Goal: Information Seeking & Learning: Learn about a topic

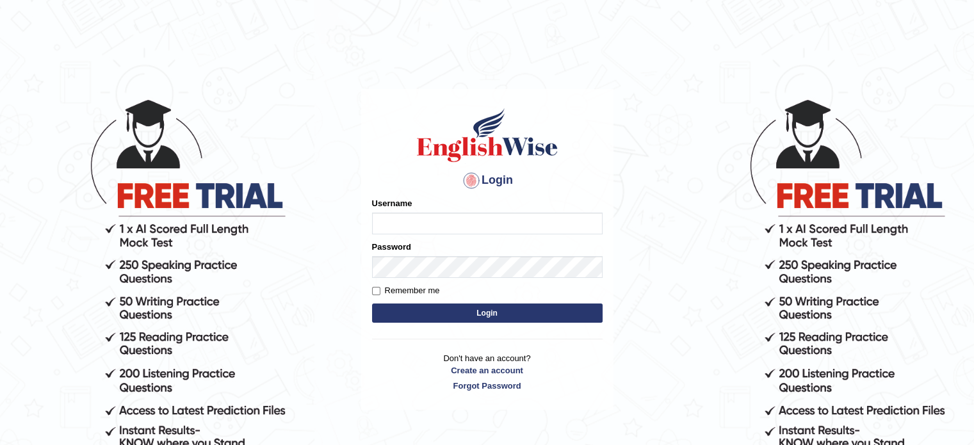
type input "31101988"
click at [437, 320] on button "Login" at bounding box center [487, 313] width 231 height 19
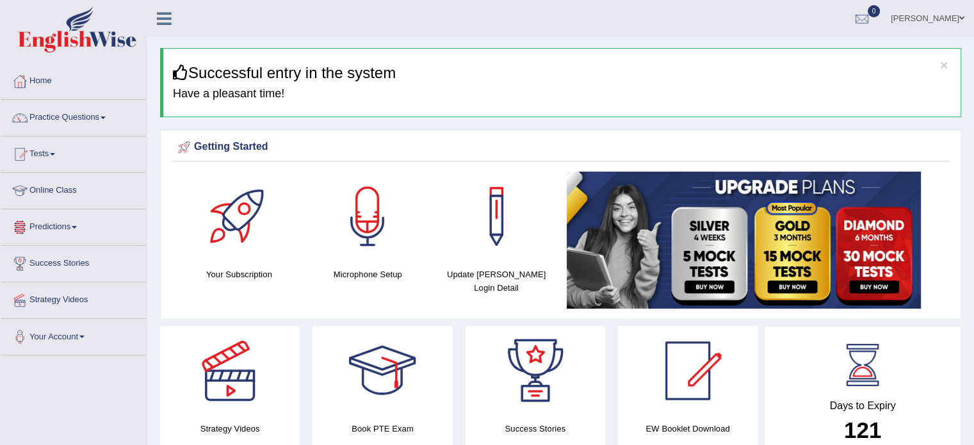
click at [58, 187] on link "Online Class" at bounding box center [74, 189] width 146 height 32
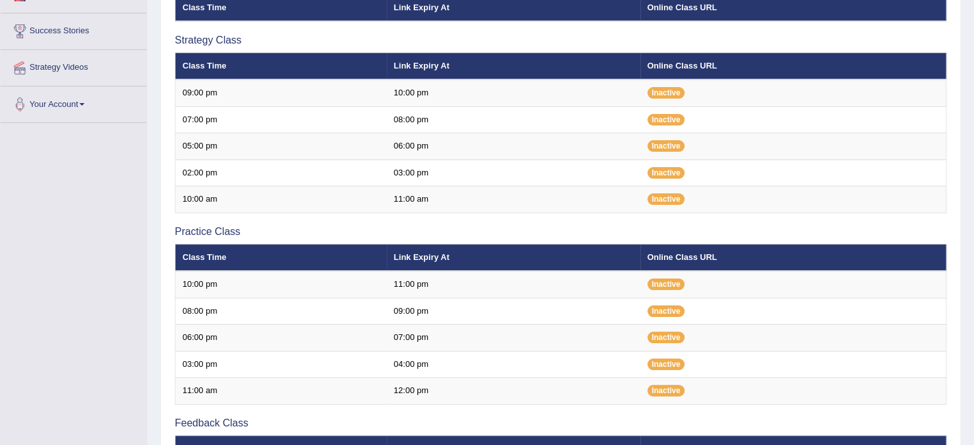
scroll to position [233, 0]
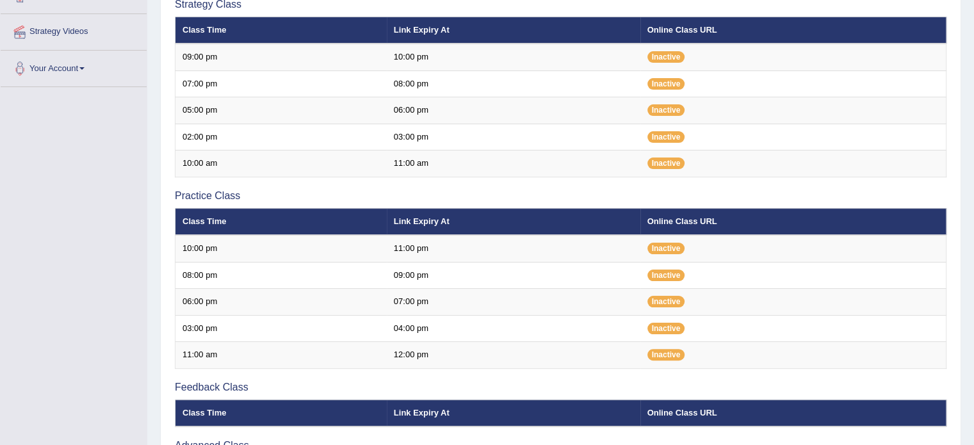
scroll to position [233, 0]
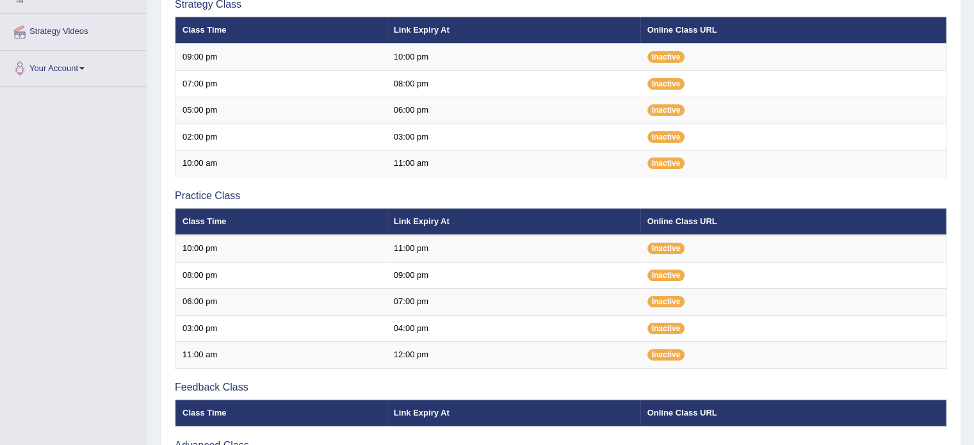
scroll to position [233, 0]
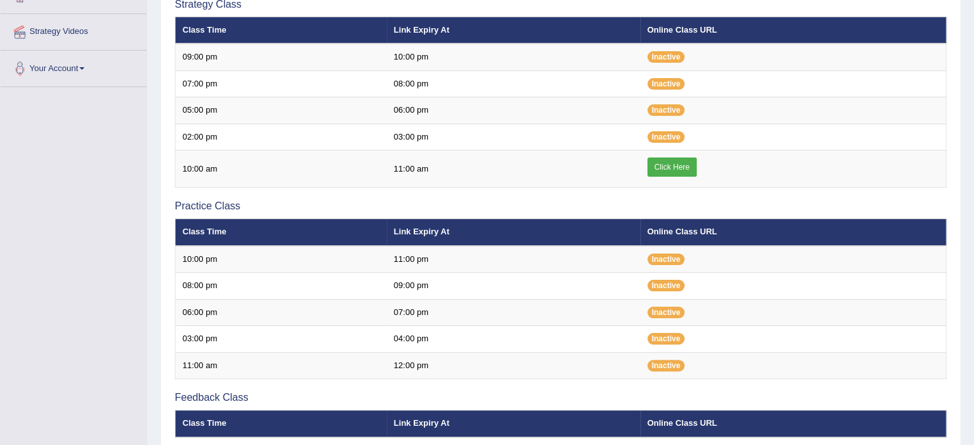
scroll to position [233, 0]
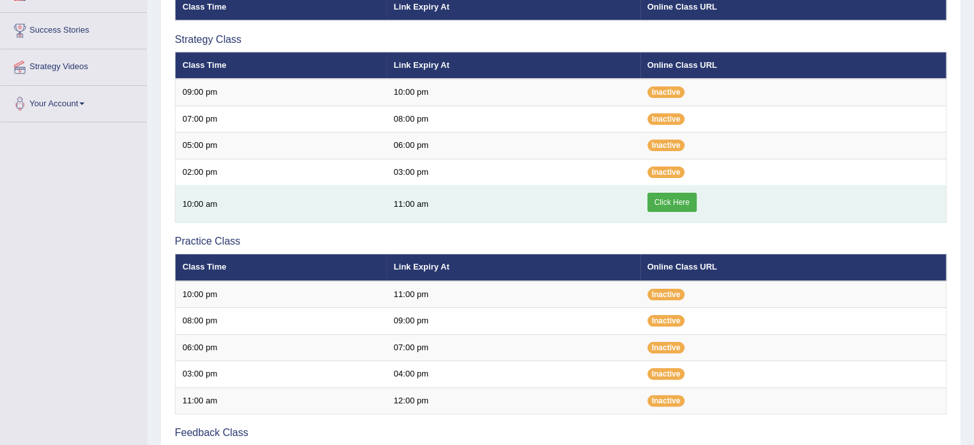
click at [688, 199] on link "Click Here" at bounding box center [671, 202] width 49 height 19
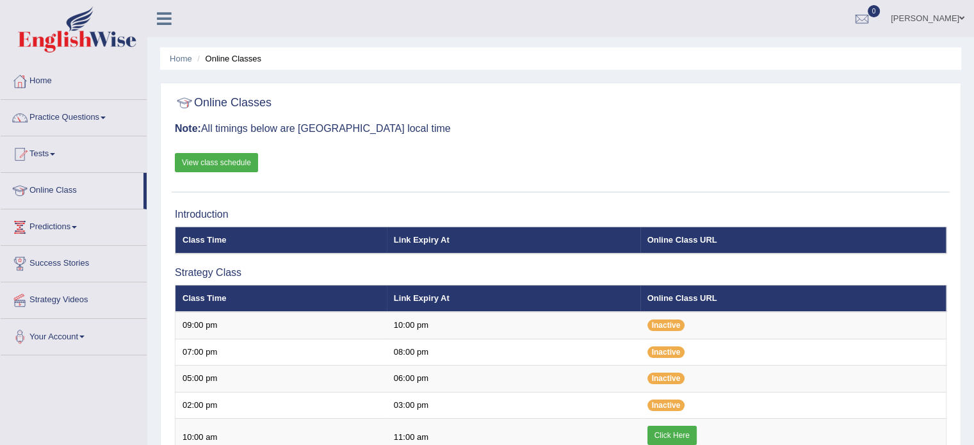
click at [77, 112] on link "Practice Questions" at bounding box center [74, 116] width 146 height 32
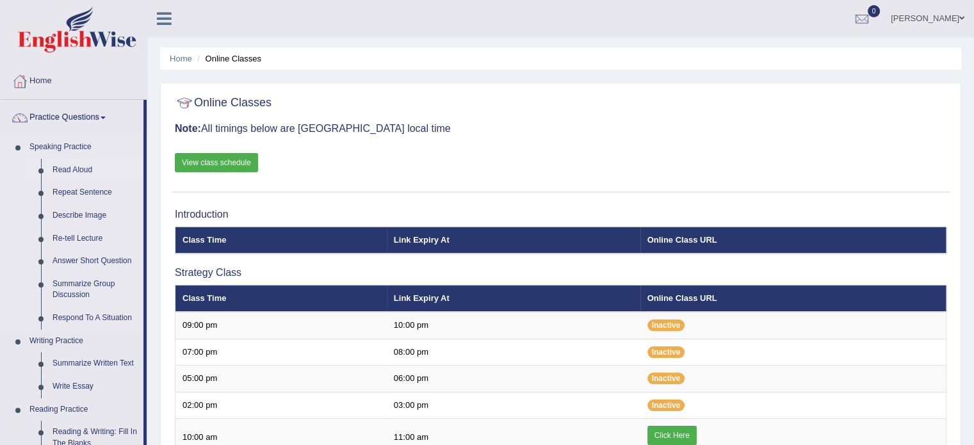
click at [82, 166] on link "Read Aloud" at bounding box center [95, 170] width 97 height 23
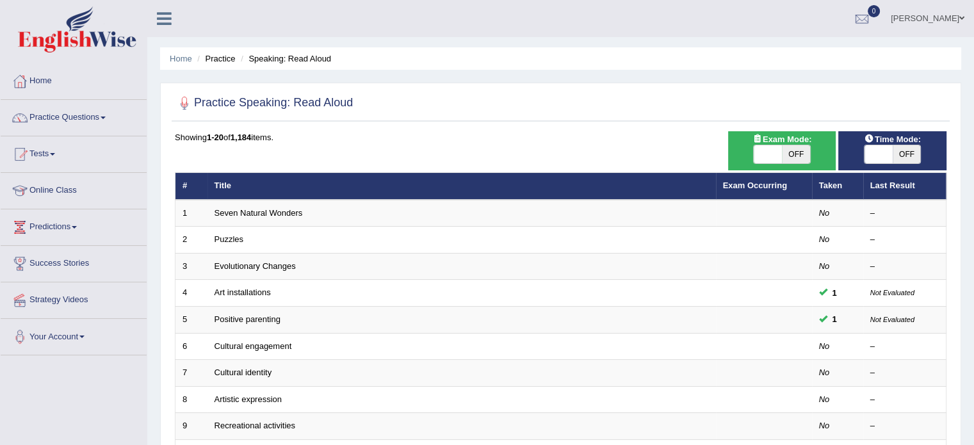
click at [790, 158] on span "OFF" at bounding box center [796, 154] width 28 height 18
checkbox input "true"
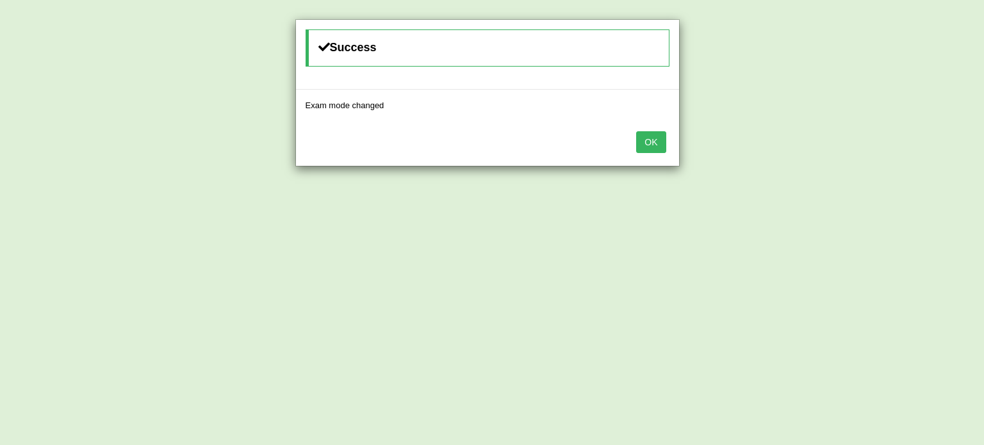
click at [652, 138] on button "OK" at bounding box center [650, 142] width 29 height 22
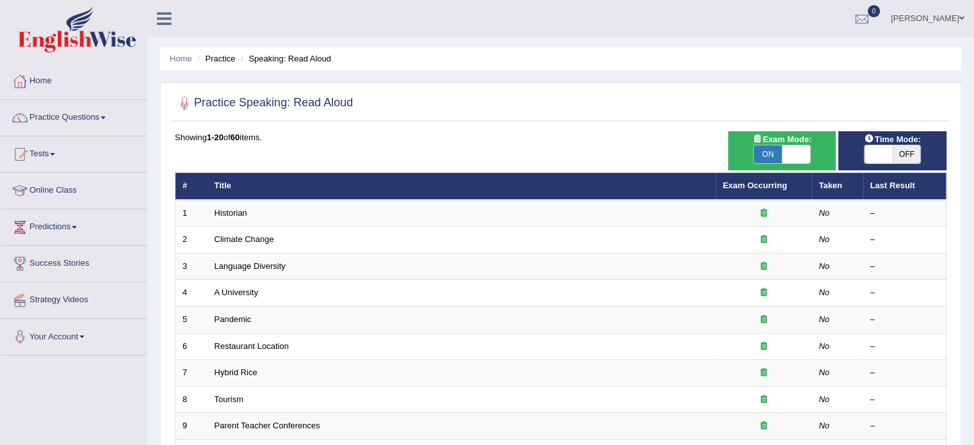
click at [911, 156] on span "OFF" at bounding box center [907, 154] width 28 height 18
checkbox input "true"
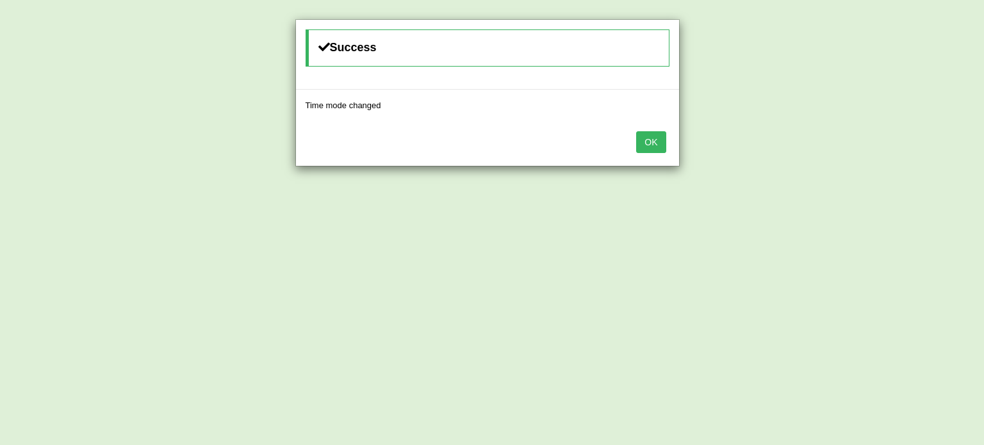
click at [644, 142] on button "OK" at bounding box center [650, 142] width 29 height 22
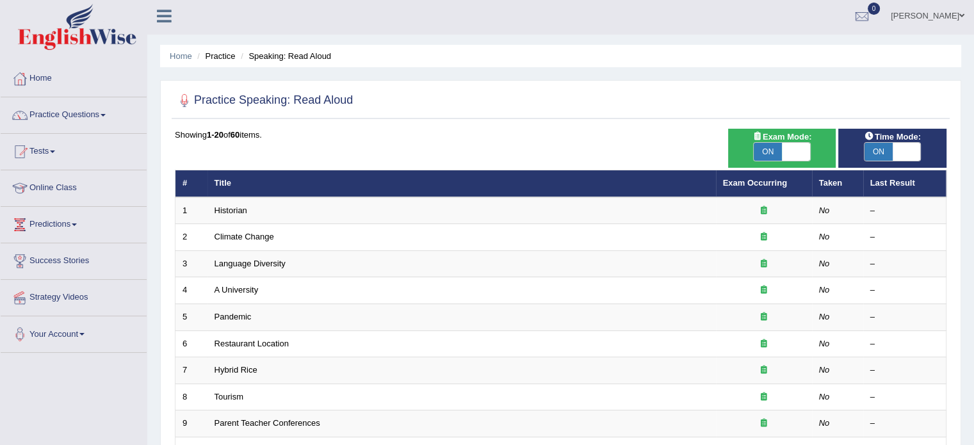
scroll to position [3, 0]
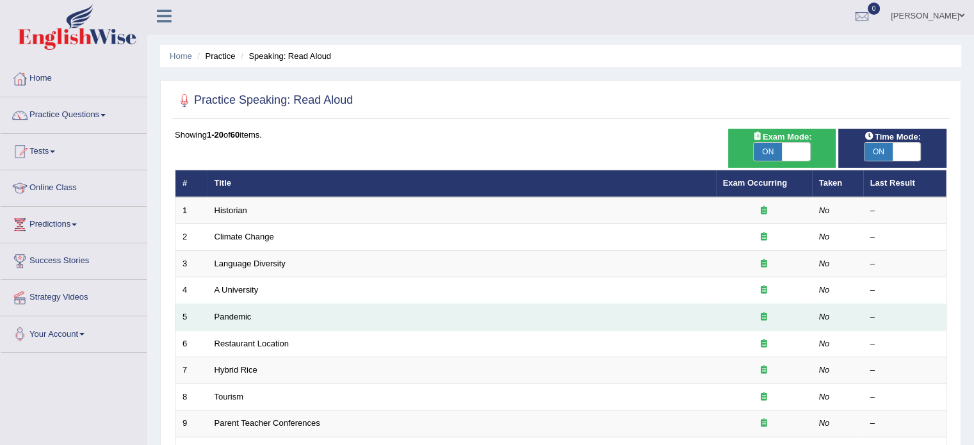
click at [616, 319] on td "Pandemic" at bounding box center [461, 317] width 508 height 27
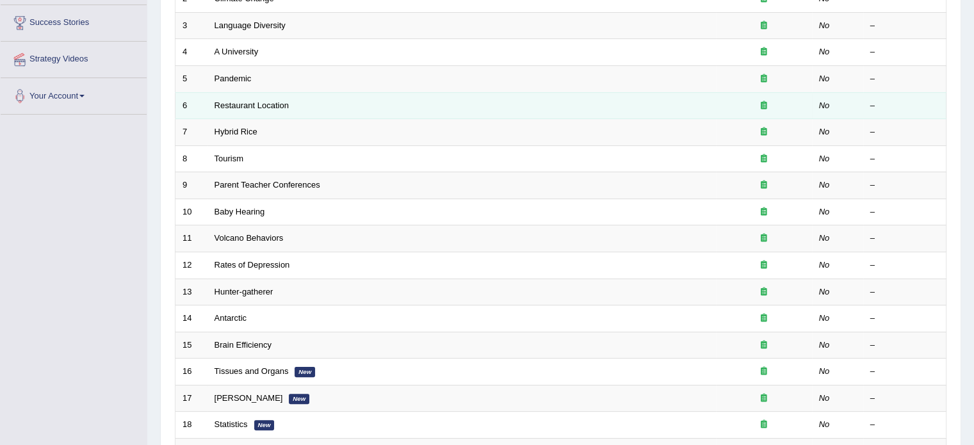
scroll to position [0, 0]
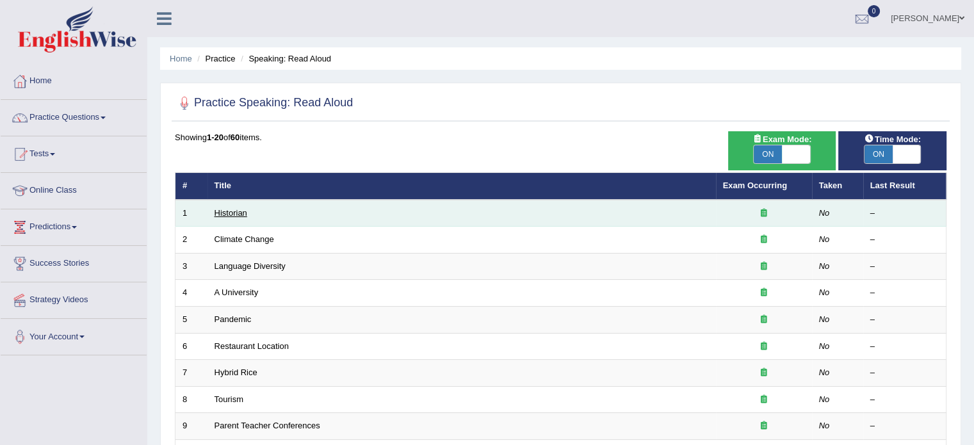
click at [232, 212] on link "Historian" at bounding box center [231, 213] width 33 height 10
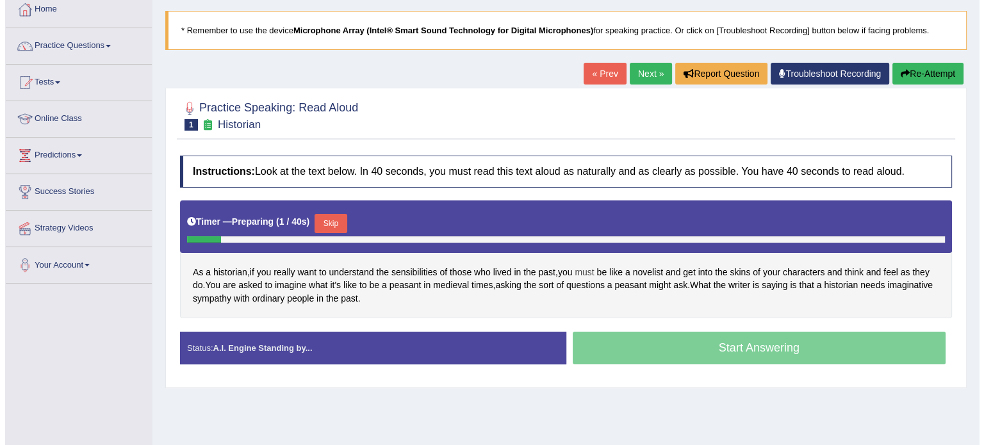
scroll to position [78, 0]
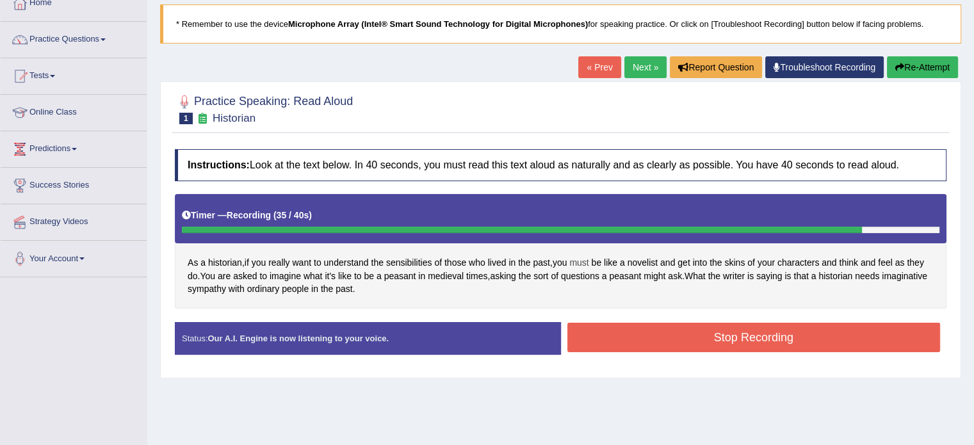
click at [579, 344] on button "Stop Recording" at bounding box center [753, 337] width 373 height 29
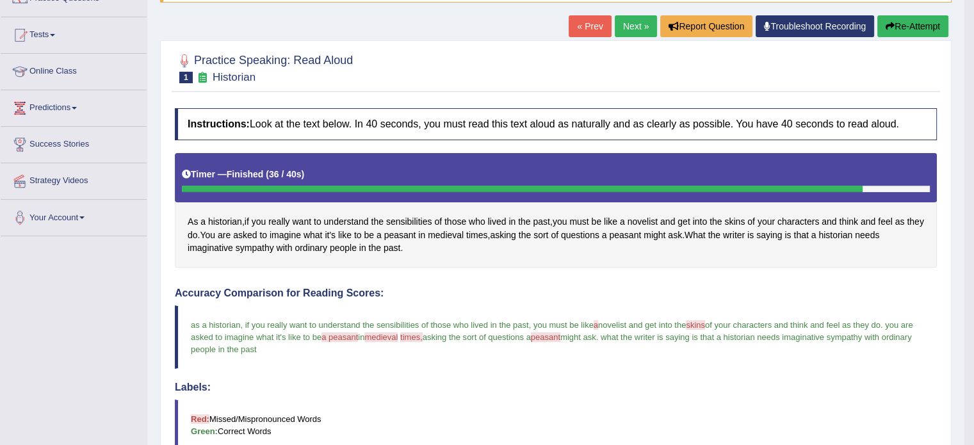
scroll to position [118, 0]
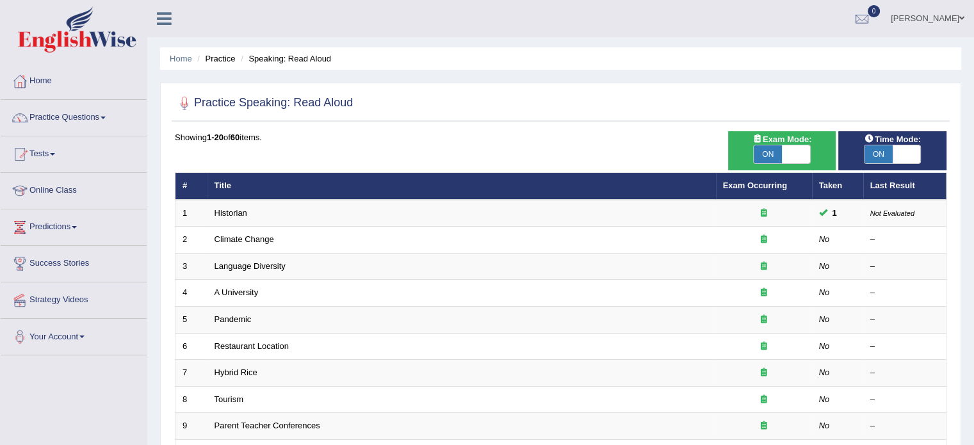
click at [92, 120] on link "Practice Questions" at bounding box center [74, 116] width 146 height 32
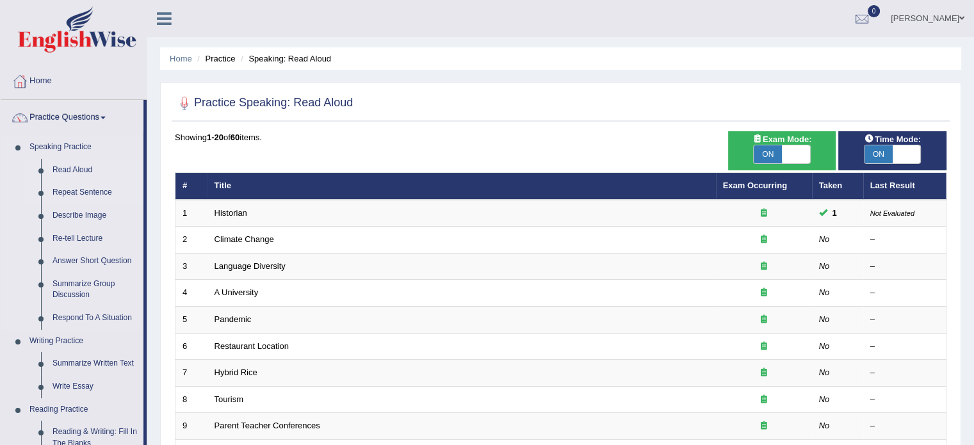
click at [82, 193] on link "Repeat Sentence" at bounding box center [95, 192] width 97 height 23
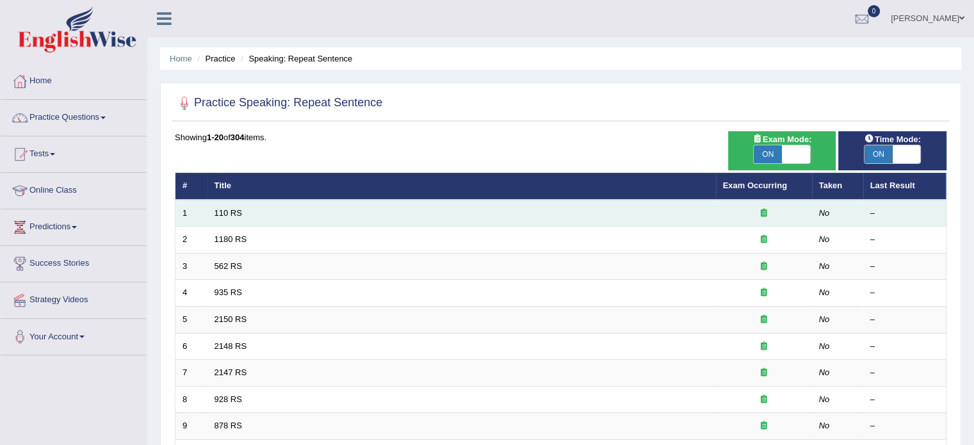
click at [238, 218] on td "110 RS" at bounding box center [461, 213] width 508 height 27
click at [241, 212] on link "110 RS" at bounding box center [229, 213] width 28 height 10
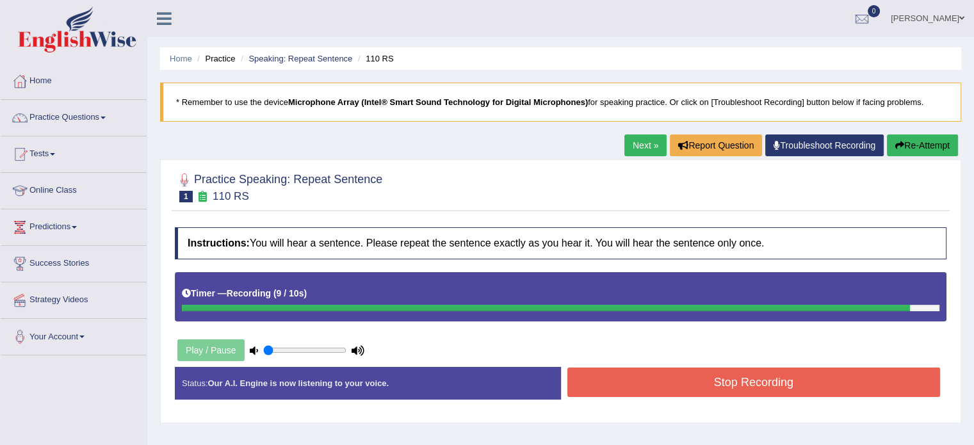
click at [633, 384] on button "Stop Recording" at bounding box center [753, 382] width 373 height 29
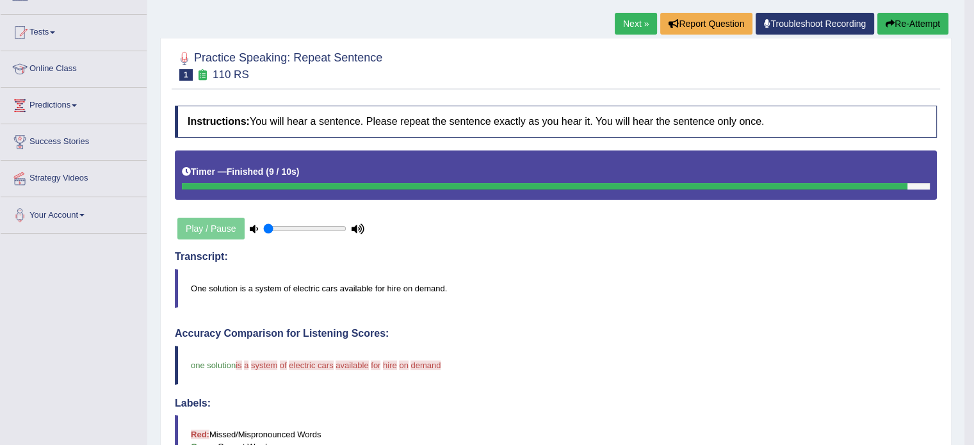
scroll to position [117, 0]
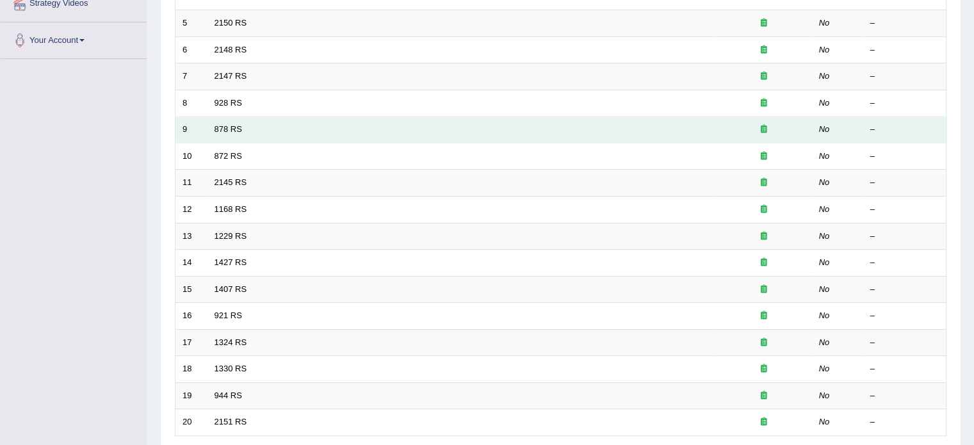
scroll to position [298, 0]
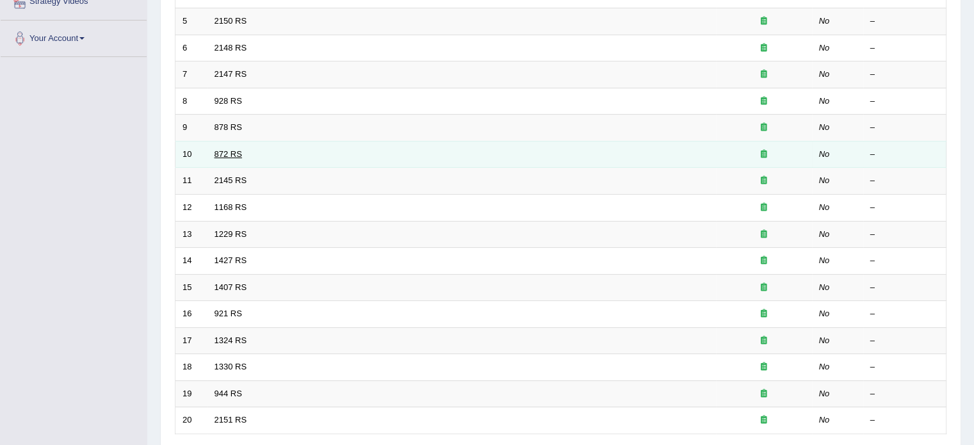
click at [236, 153] on link "872 RS" at bounding box center [229, 154] width 28 height 10
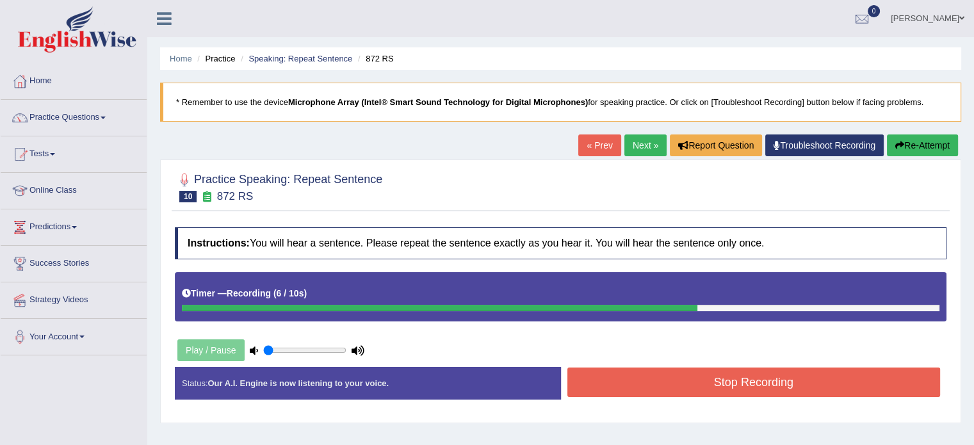
click at [661, 373] on button "Stop Recording" at bounding box center [753, 382] width 373 height 29
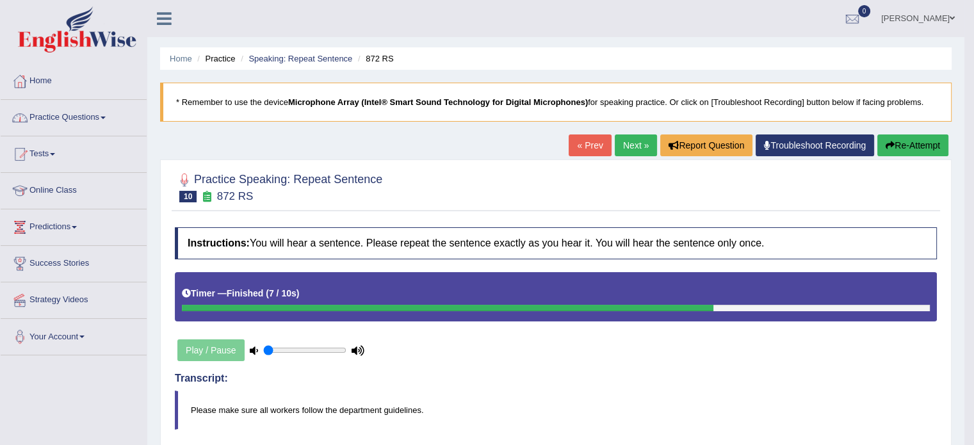
click at [78, 122] on link "Practice Questions" at bounding box center [74, 116] width 146 height 32
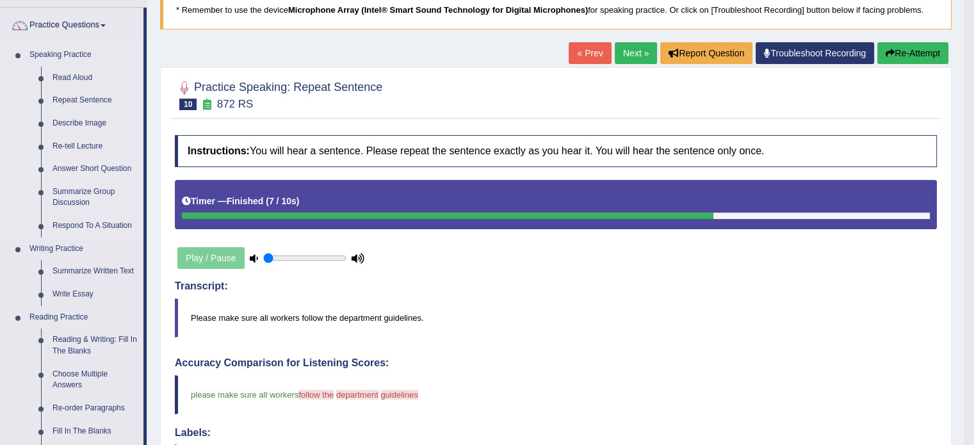
scroll to position [109, 0]
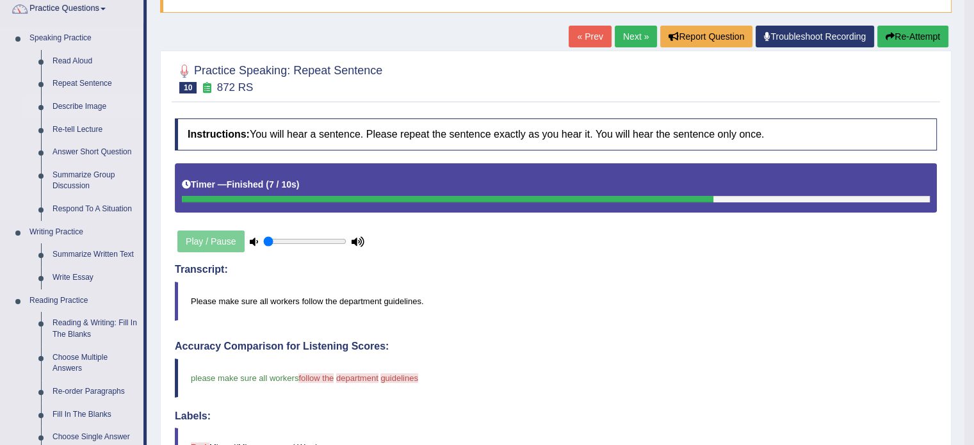
click at [74, 103] on link "Describe Image" at bounding box center [95, 106] width 97 height 23
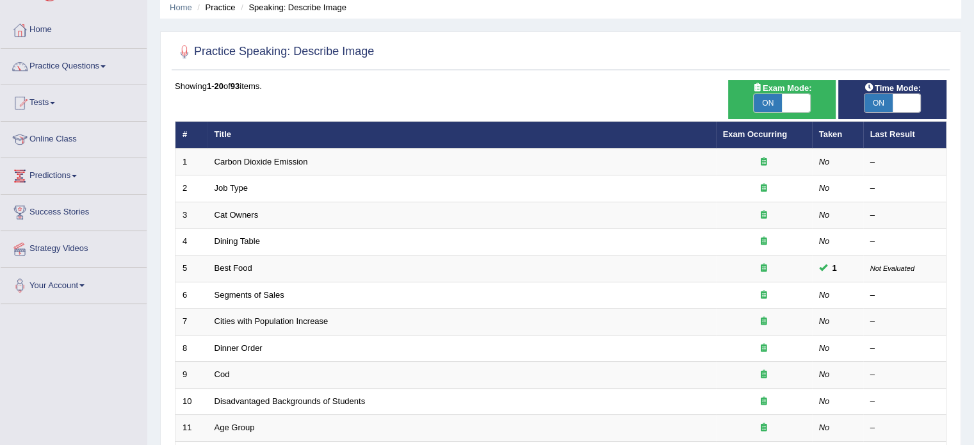
scroll to position [49, 0]
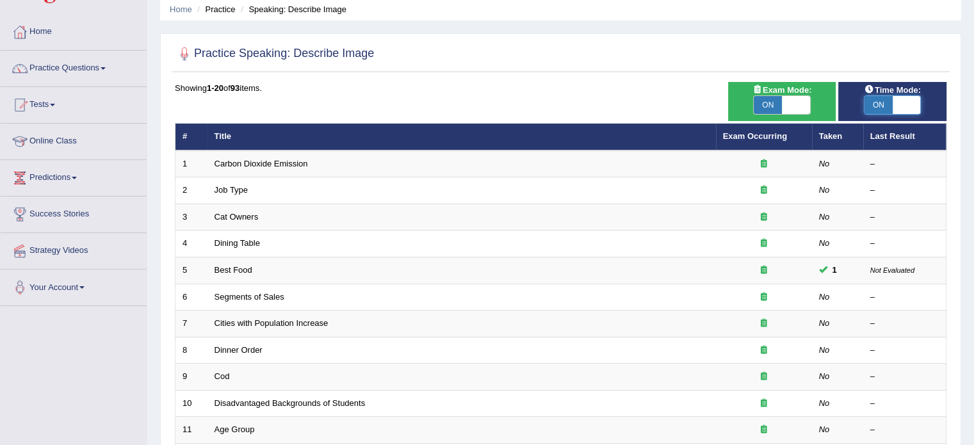
click at [895, 101] on span at bounding box center [907, 105] width 28 height 18
checkbox input "false"
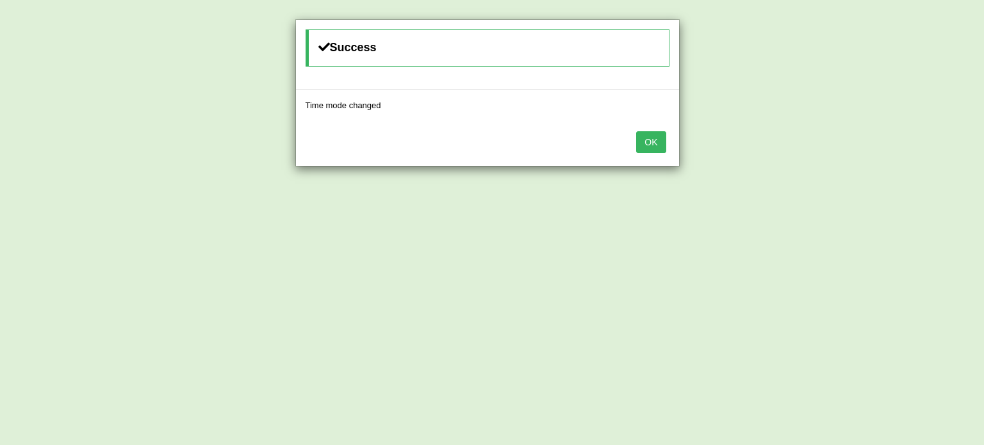
click at [658, 135] on button "OK" at bounding box center [650, 142] width 29 height 22
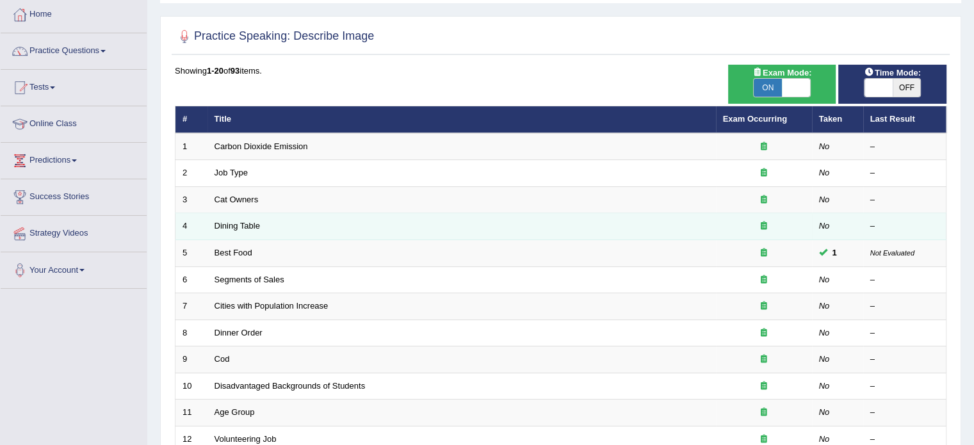
scroll to position [66, 0]
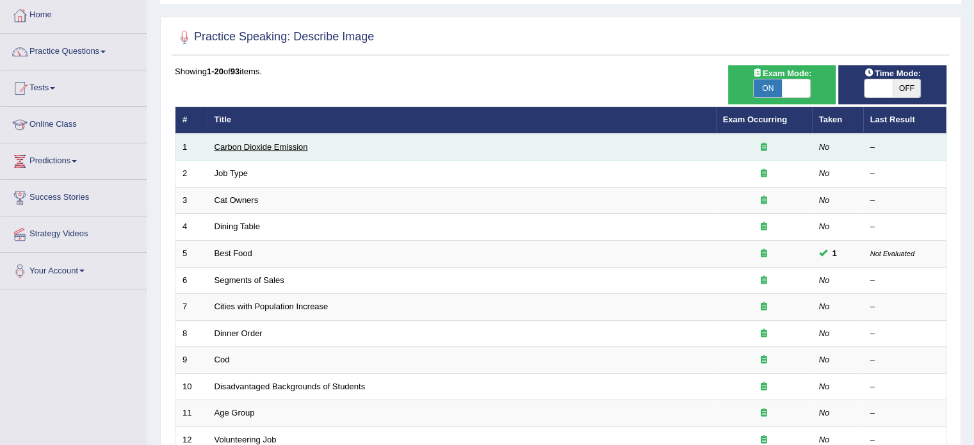
click at [254, 143] on link "Carbon Dioxide Emission" at bounding box center [261, 147] width 93 height 10
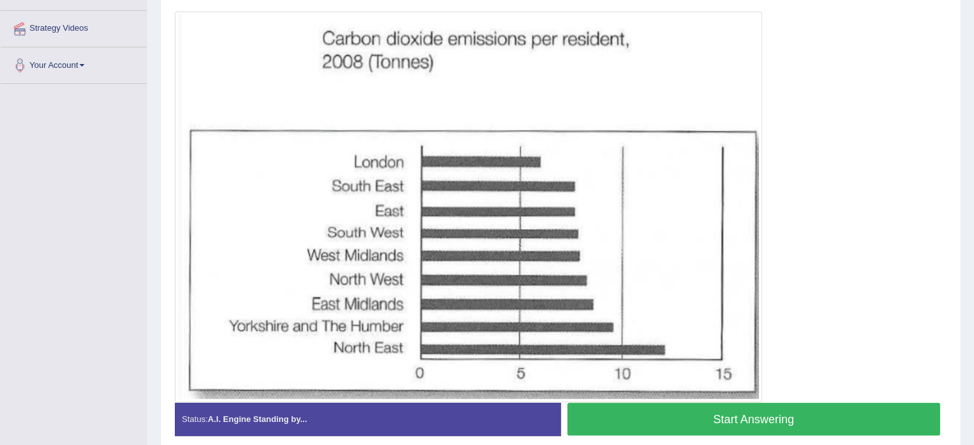
scroll to position [270, 0]
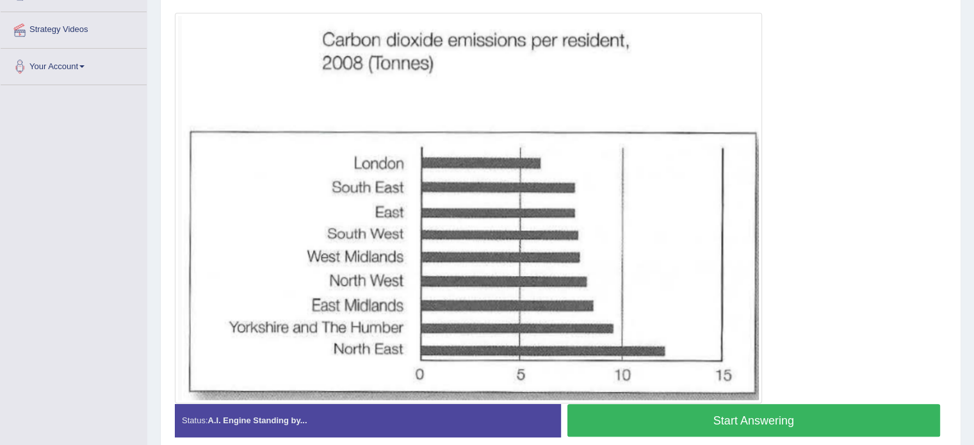
click at [927, 256] on div at bounding box center [561, 208] width 772 height 391
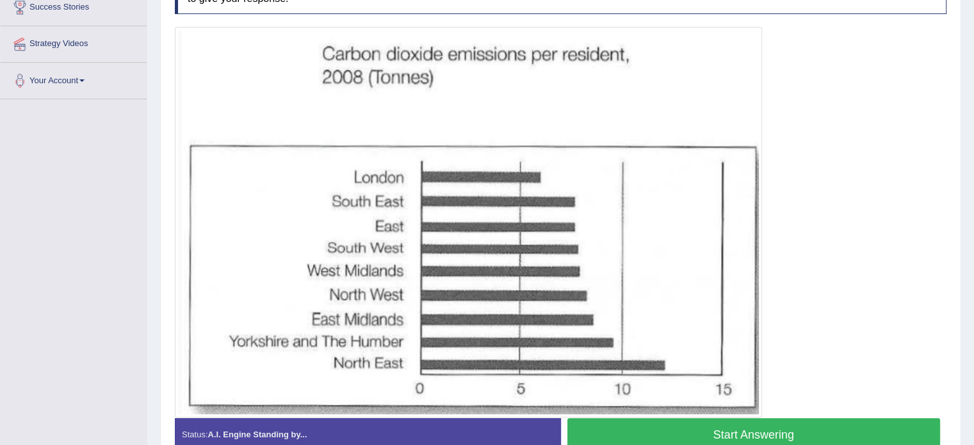
scroll to position [255, 0]
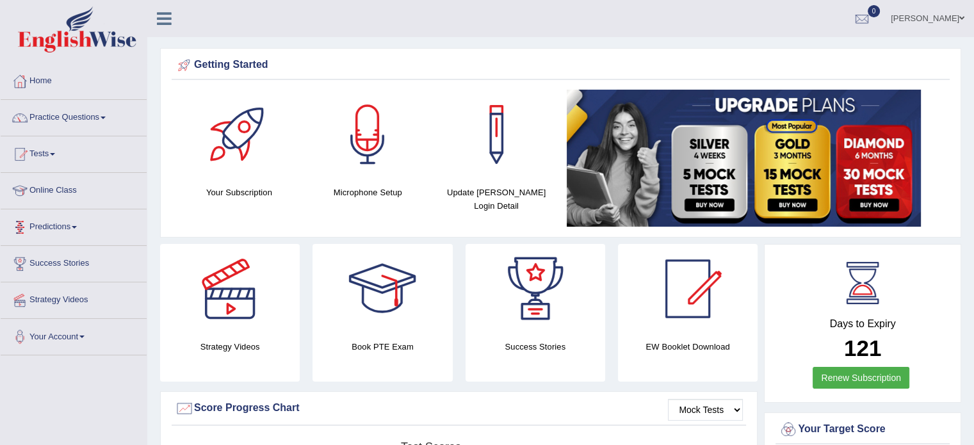
click at [74, 234] on link "Predictions" at bounding box center [74, 225] width 146 height 32
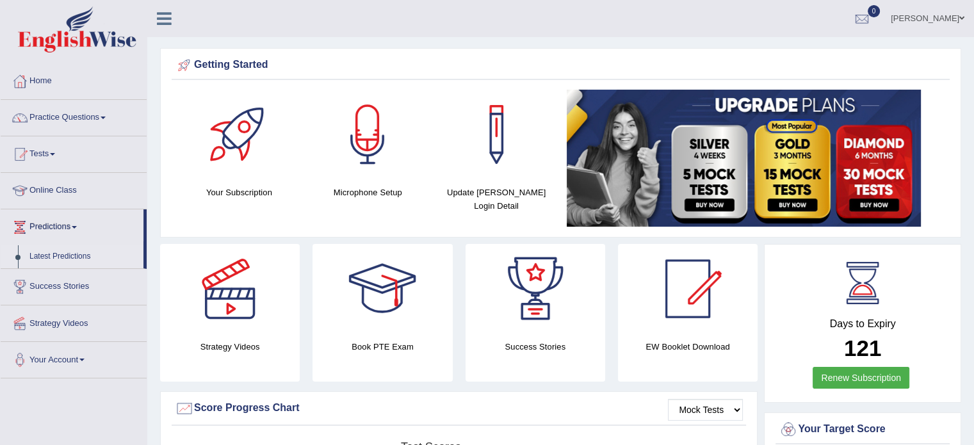
click at [70, 257] on link "Latest Predictions" at bounding box center [84, 256] width 120 height 23
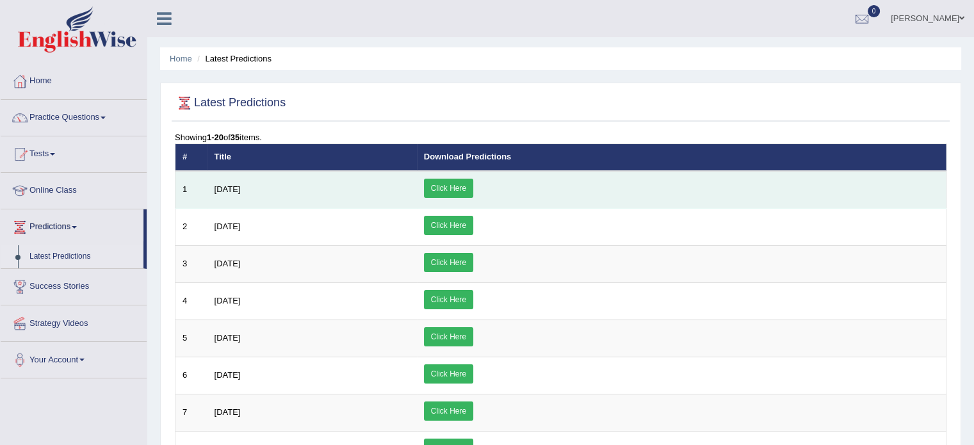
click at [473, 188] on link "Click Here" at bounding box center [448, 188] width 49 height 19
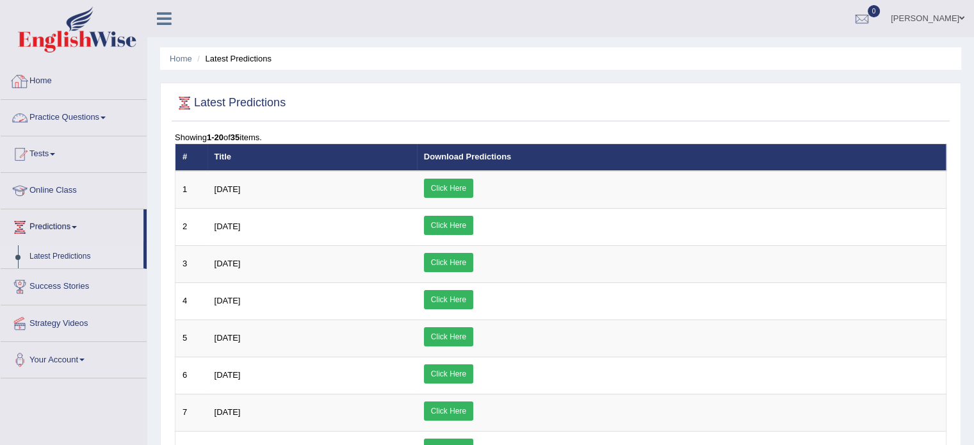
click at [108, 113] on link "Practice Questions" at bounding box center [74, 116] width 146 height 32
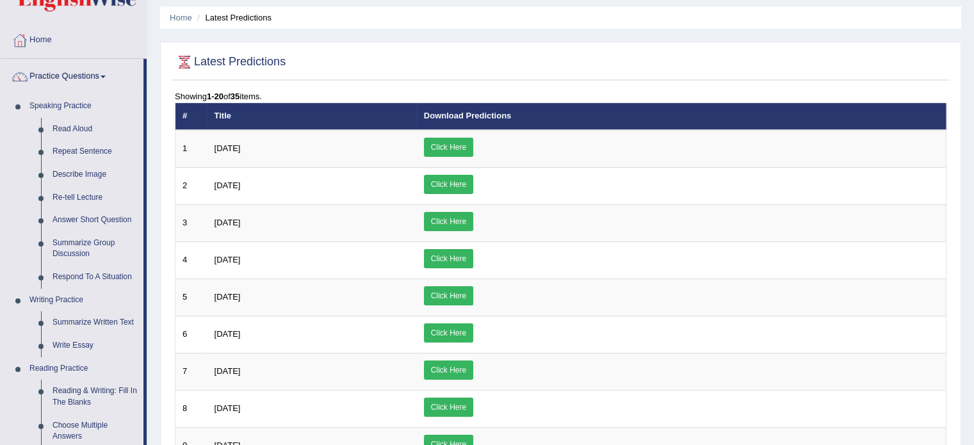
scroll to position [46, 0]
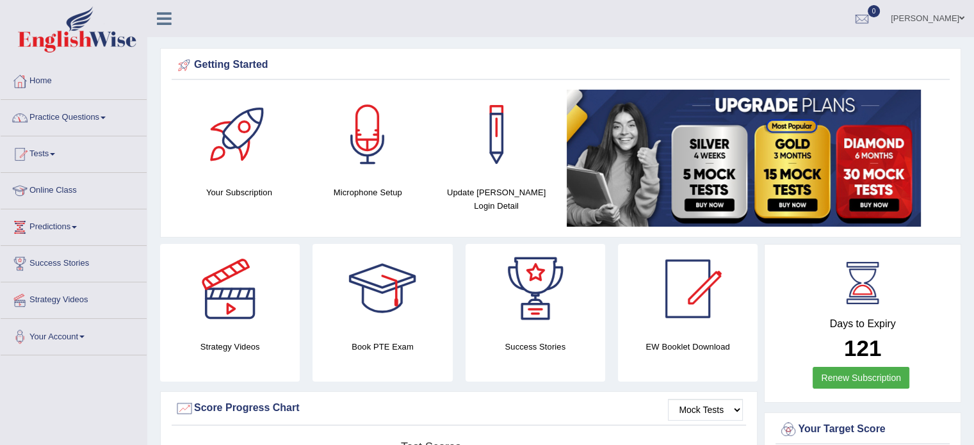
click at [79, 113] on link "Practice Questions" at bounding box center [74, 116] width 146 height 32
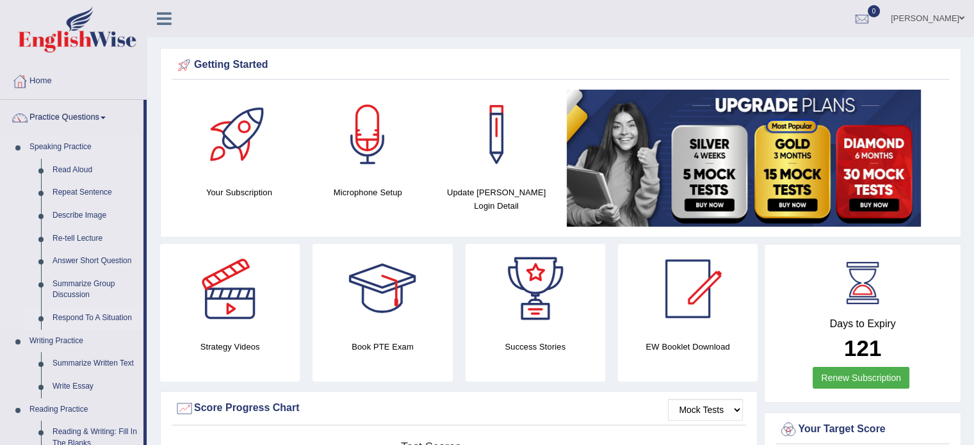
click at [79, 317] on link "Respond To A Situation" at bounding box center [95, 318] width 97 height 23
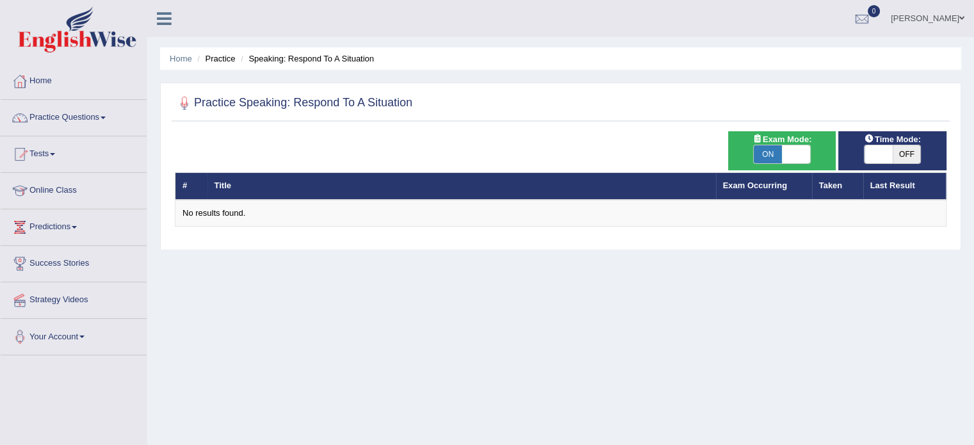
click at [775, 153] on span "ON" at bounding box center [768, 154] width 28 height 18
checkbox input "false"
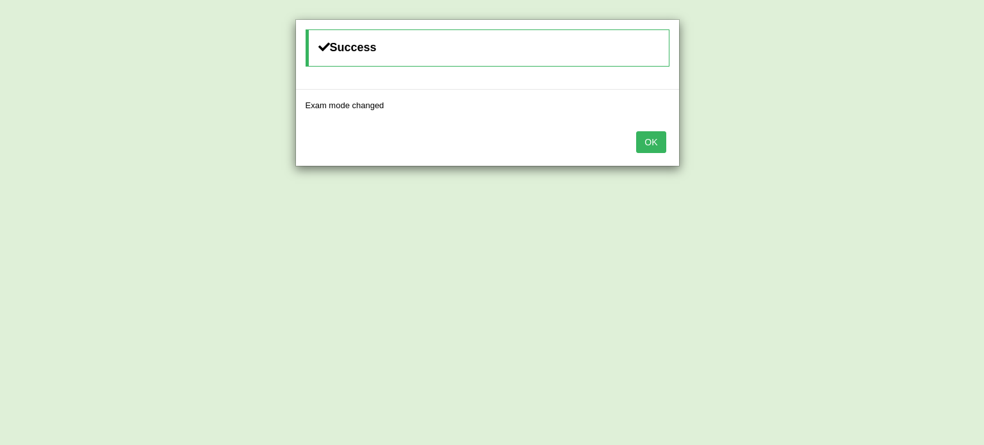
click at [641, 144] on button "OK" at bounding box center [650, 142] width 29 height 22
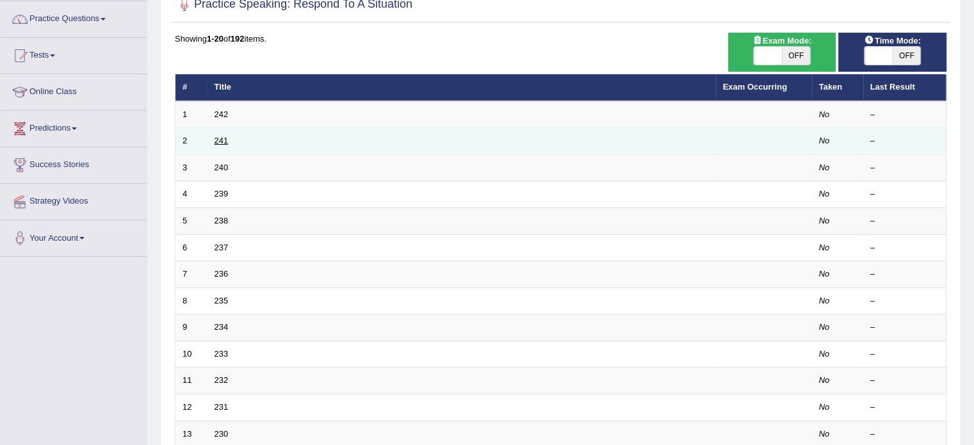
scroll to position [99, 0]
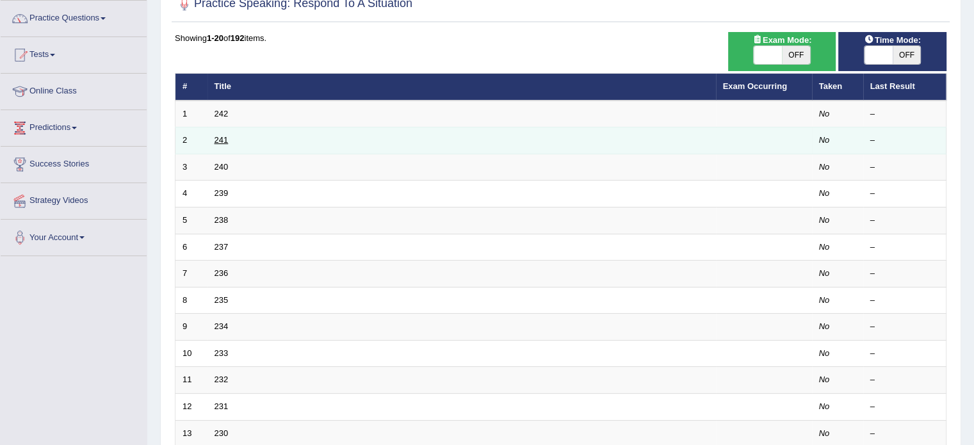
click at [227, 137] on link "241" at bounding box center [222, 140] width 14 height 10
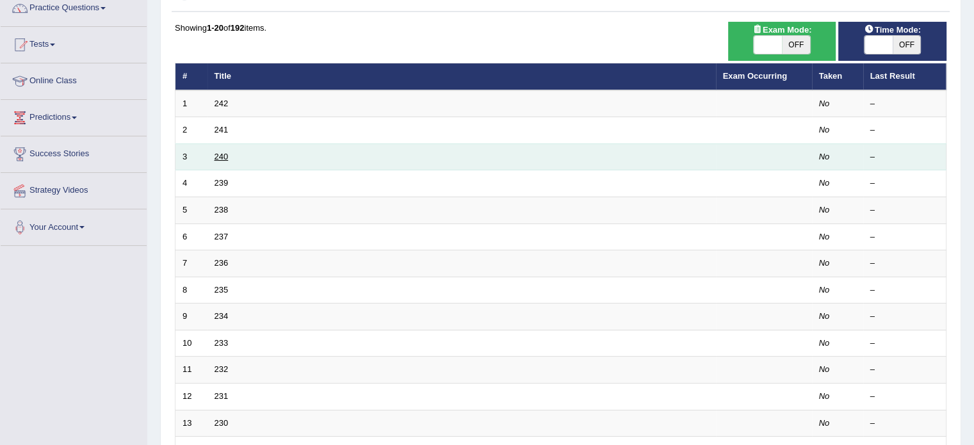
click at [220, 156] on link "240" at bounding box center [222, 157] width 14 height 10
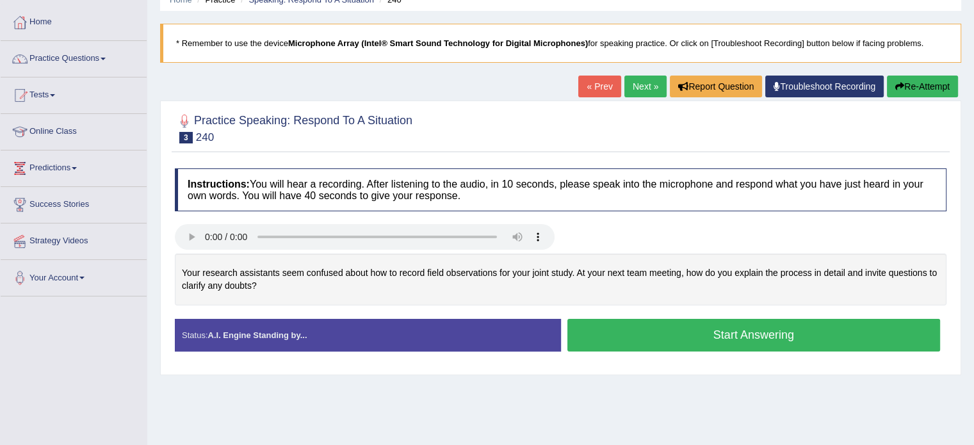
scroll to position [60, 0]
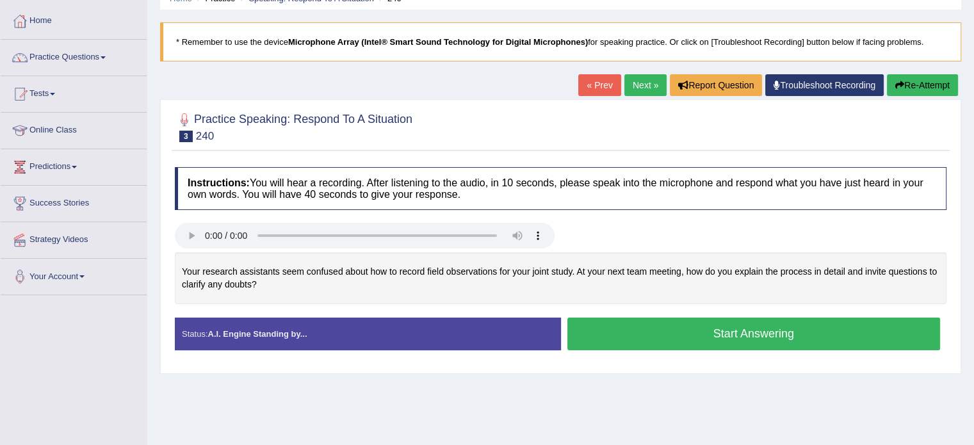
click at [747, 330] on button "Start Answering" at bounding box center [753, 334] width 373 height 33
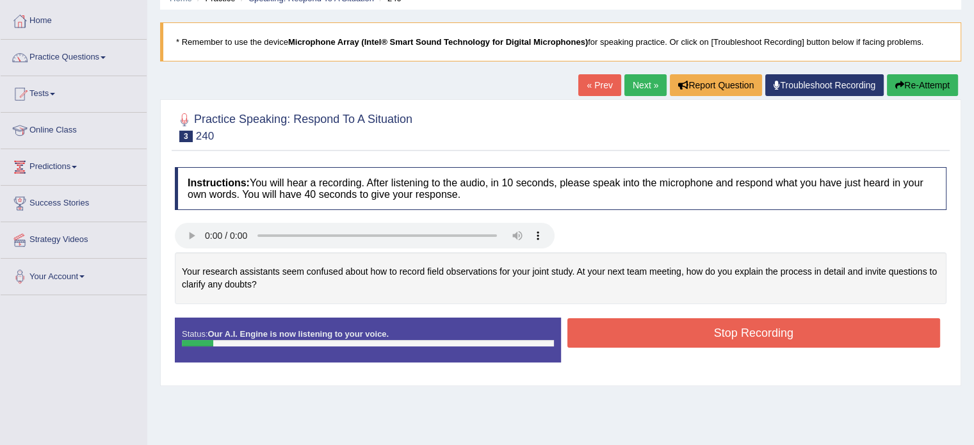
click at [747, 330] on button "Stop Recording" at bounding box center [753, 332] width 373 height 29
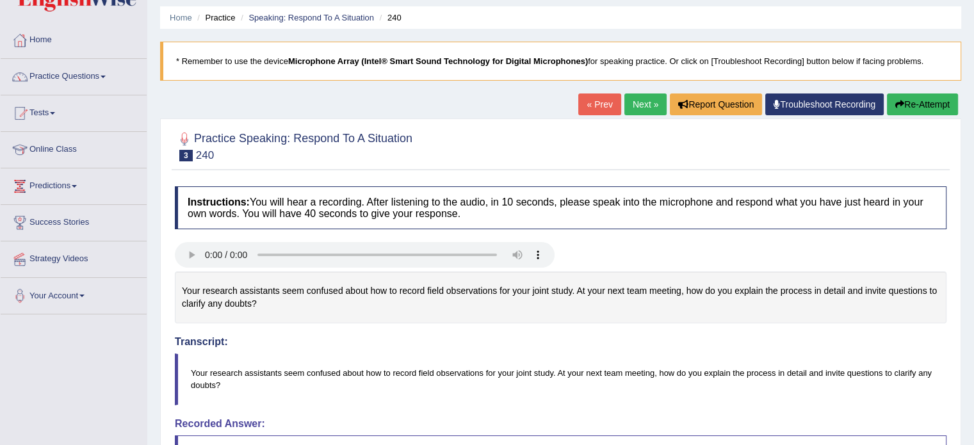
scroll to position [45, 0]
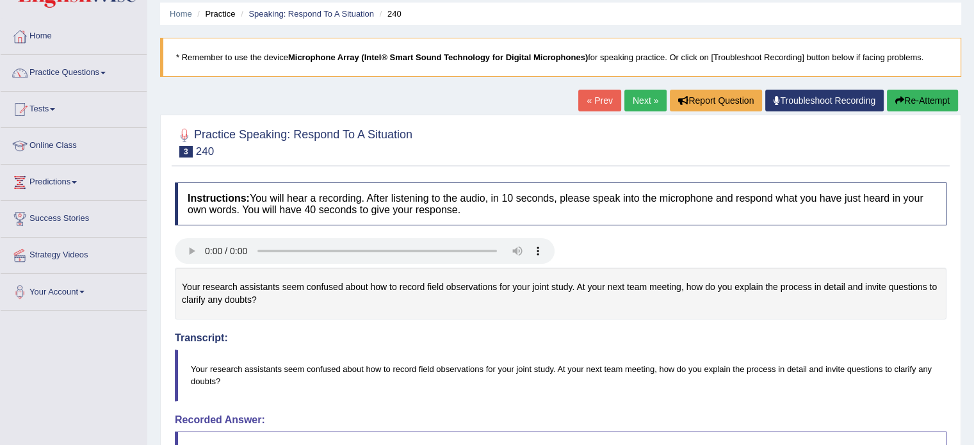
click at [921, 104] on button "Re-Attempt" at bounding box center [922, 101] width 71 height 22
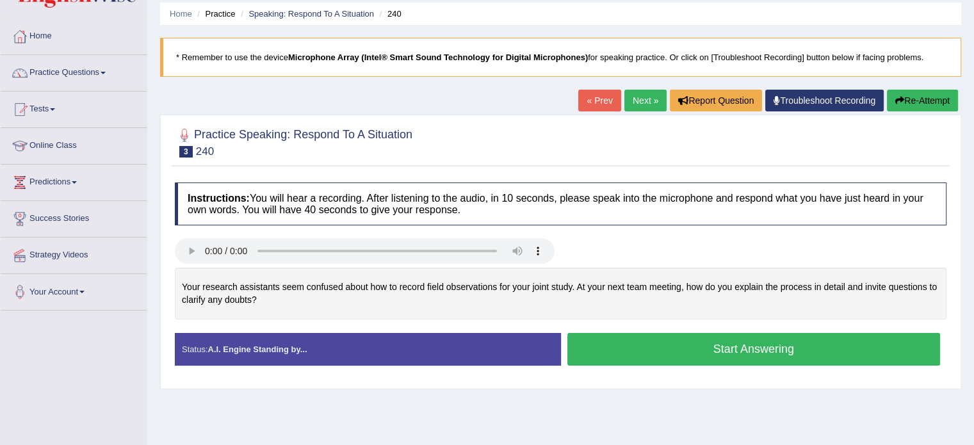
click at [718, 345] on button "Start Answering" at bounding box center [753, 349] width 373 height 33
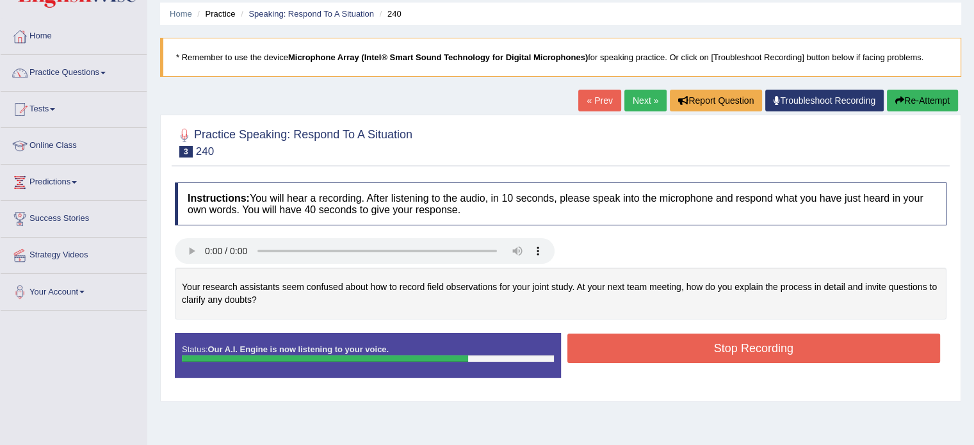
click at [718, 345] on button "Stop Recording" at bounding box center [753, 348] width 373 height 29
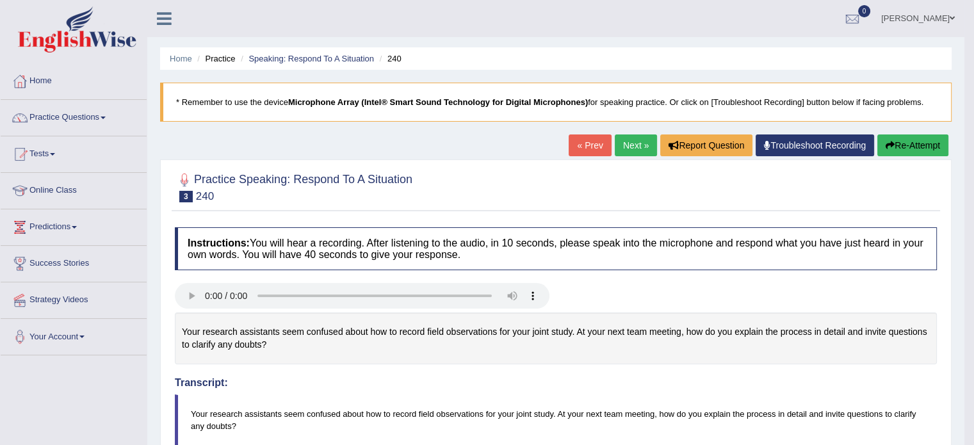
scroll to position [1, 0]
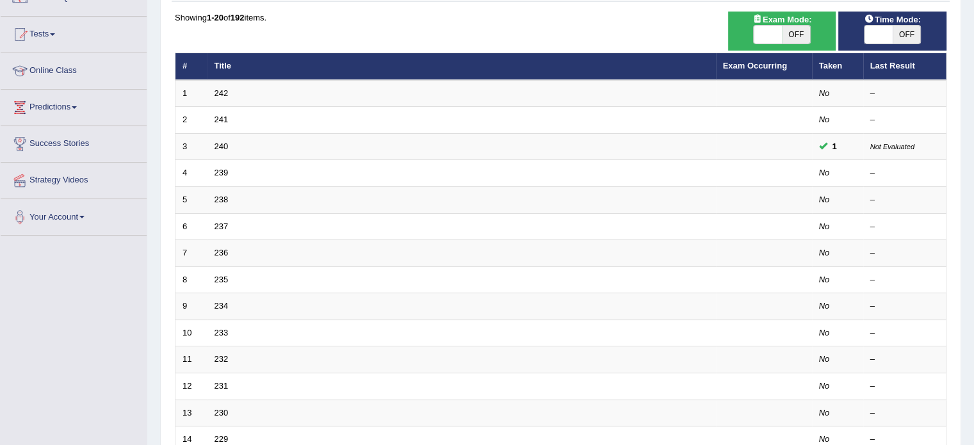
scroll to position [109, 0]
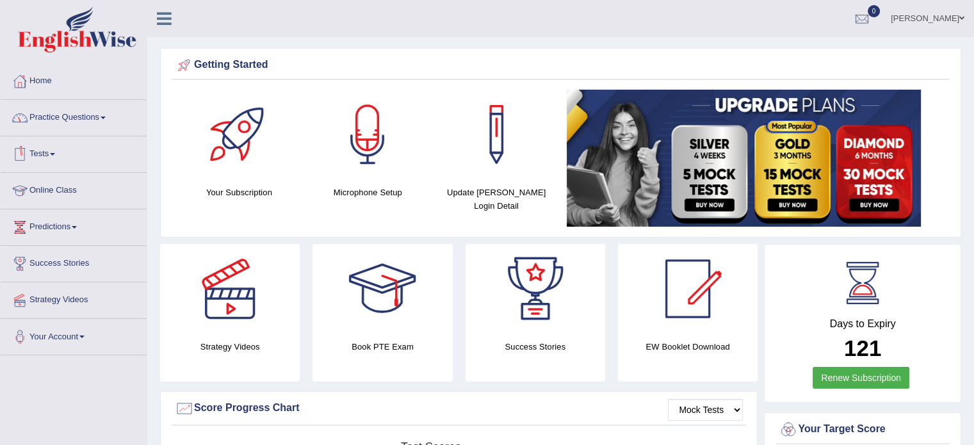
drag, startPoint x: 0, startPoint y: 0, endPoint x: 90, endPoint y: 118, distance: 148.4
click at [90, 118] on link "Practice Questions" at bounding box center [74, 116] width 146 height 32
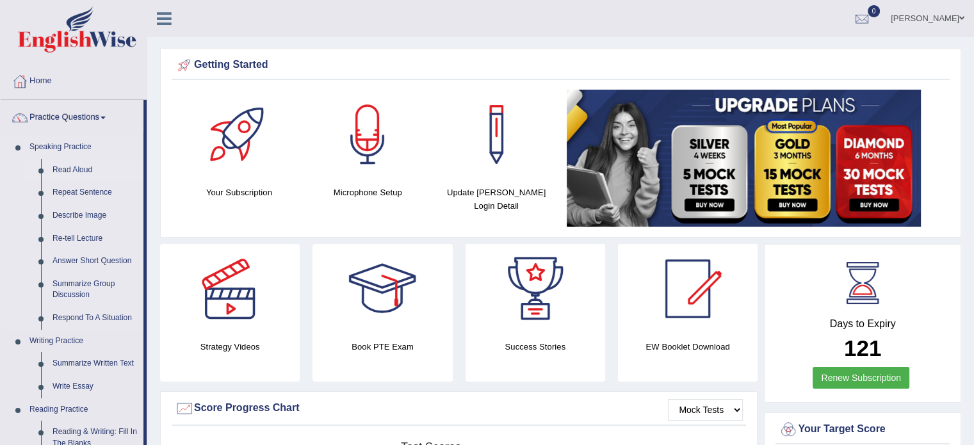
click at [76, 166] on link "Read Aloud" at bounding box center [95, 170] width 97 height 23
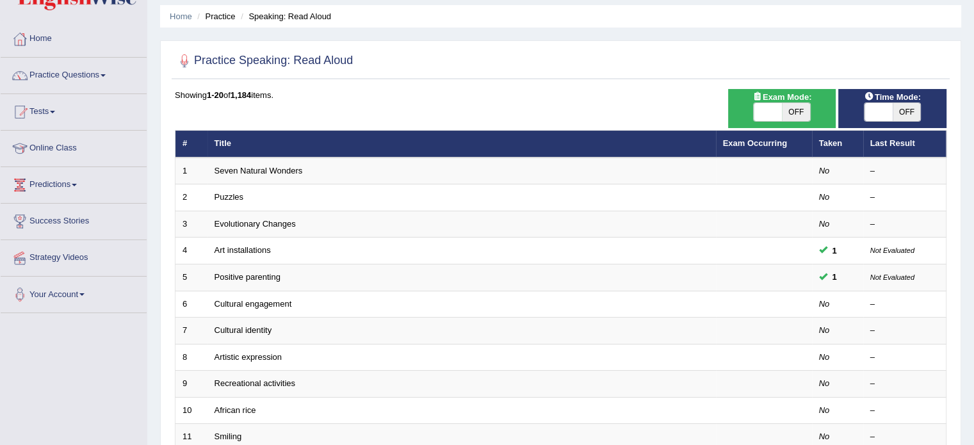
scroll to position [35, 0]
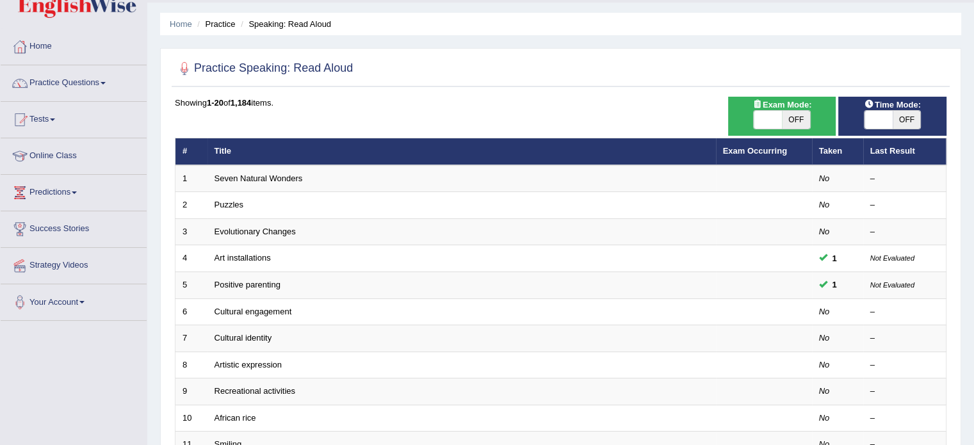
click at [896, 124] on span "OFF" at bounding box center [907, 120] width 28 height 18
checkbox input "true"
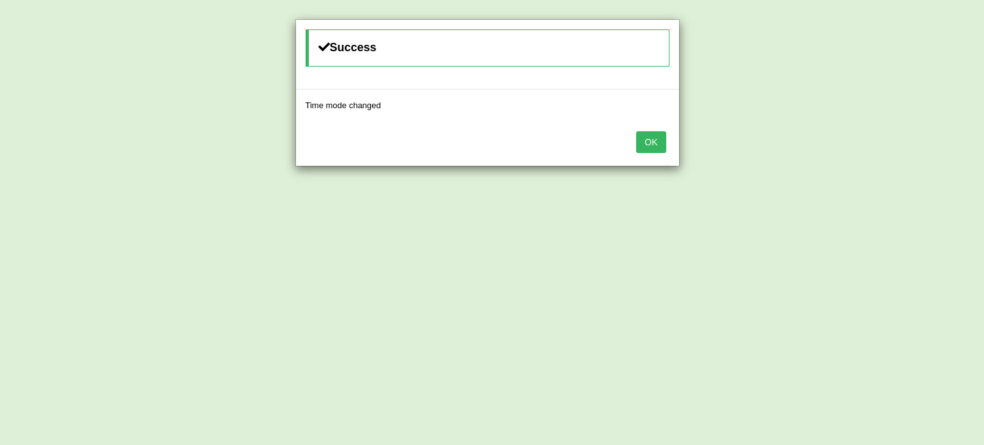
click at [647, 148] on button "OK" at bounding box center [650, 142] width 29 height 22
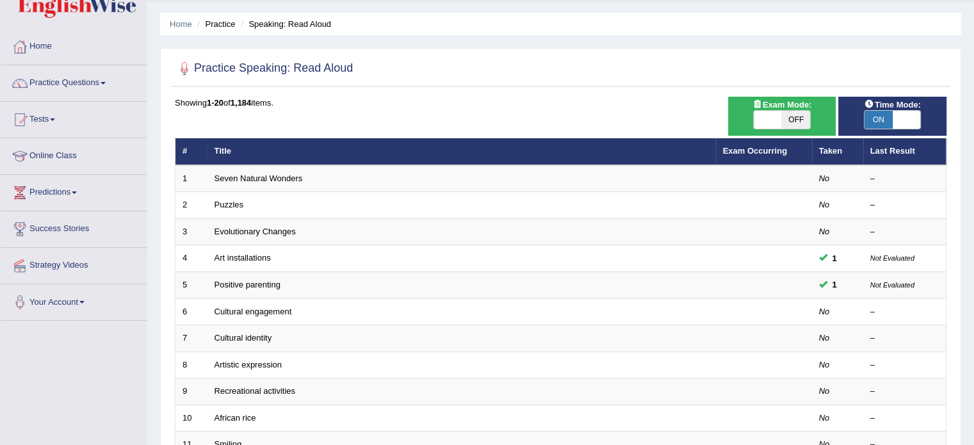
click at [790, 122] on span "OFF" at bounding box center [796, 120] width 28 height 18
checkbox input "true"
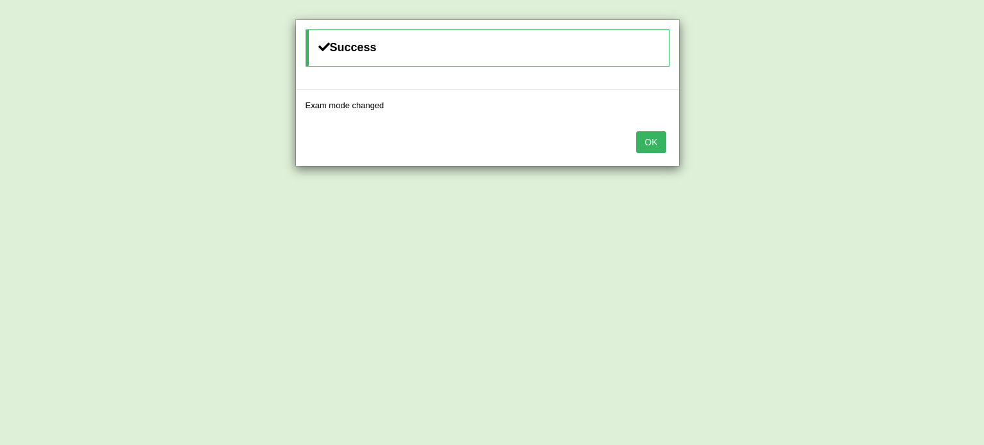
click at [656, 145] on button "OK" at bounding box center [650, 142] width 29 height 22
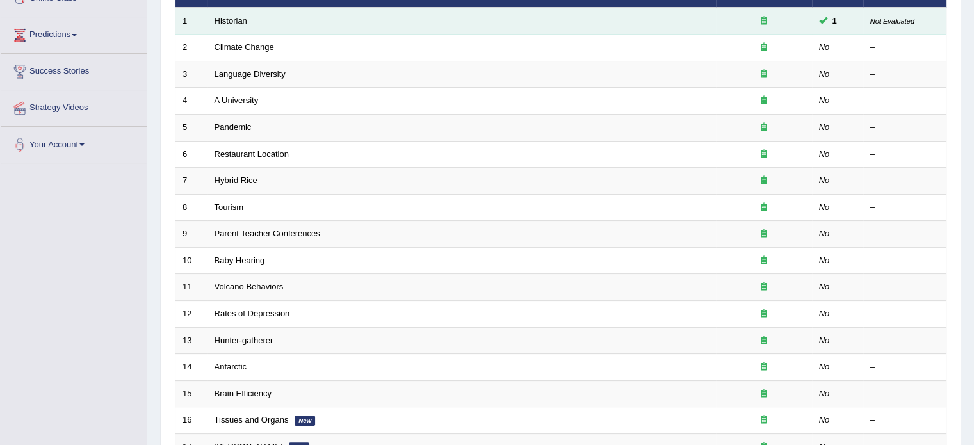
scroll to position [188, 0]
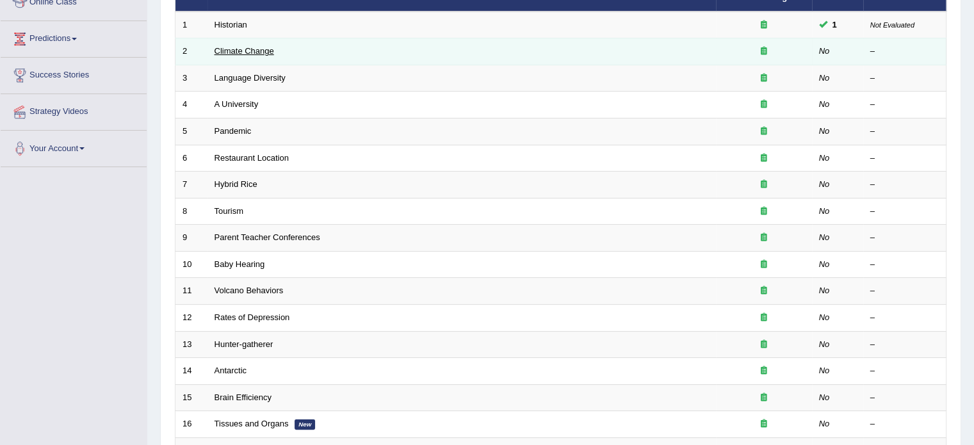
click at [238, 48] on link "Climate Change" at bounding box center [245, 51] width 60 height 10
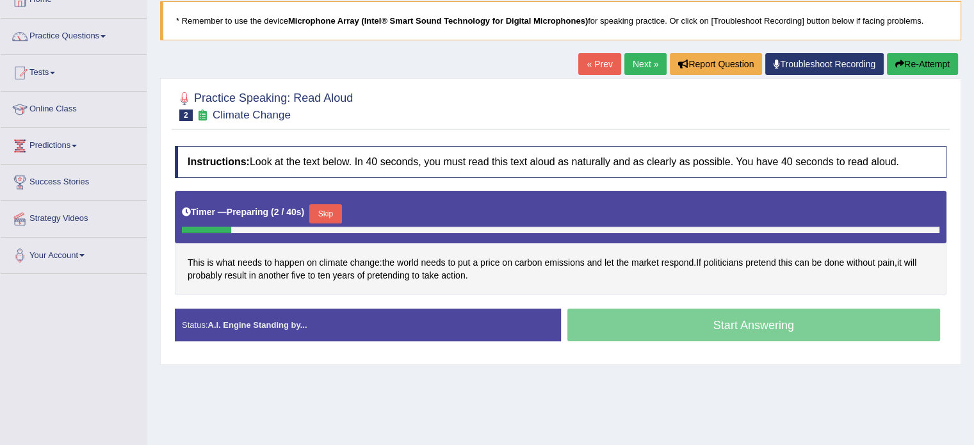
scroll to position [85, 0]
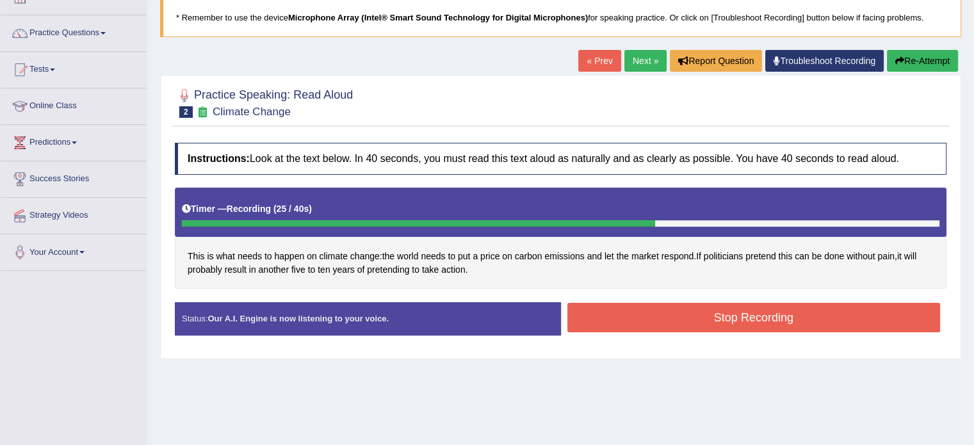
click at [694, 322] on button "Stop Recording" at bounding box center [753, 317] width 373 height 29
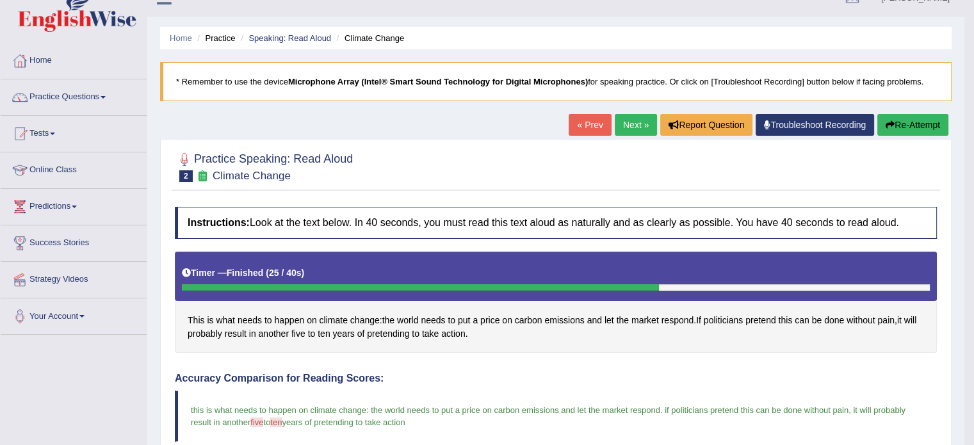
scroll to position [10, 0]
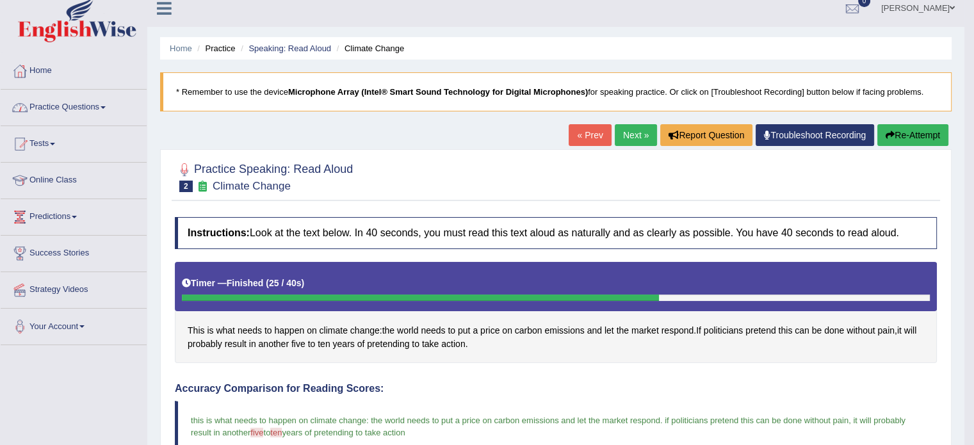
click at [75, 103] on link "Practice Questions" at bounding box center [74, 106] width 146 height 32
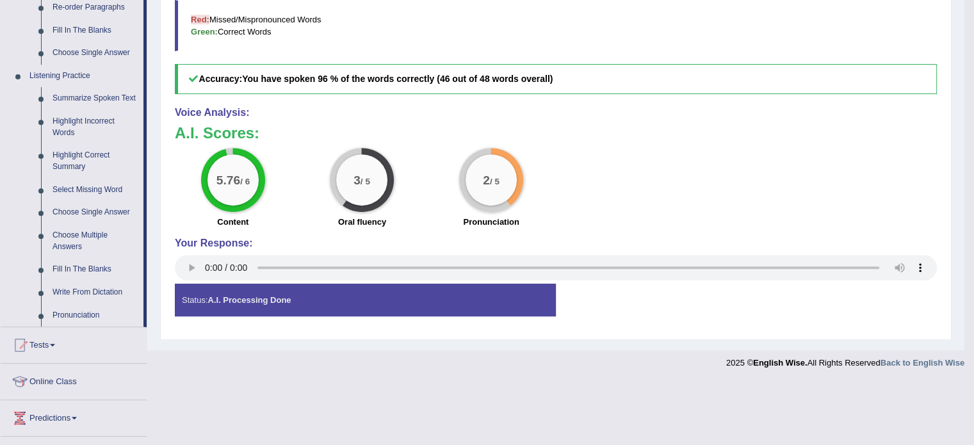
scroll to position [594, 0]
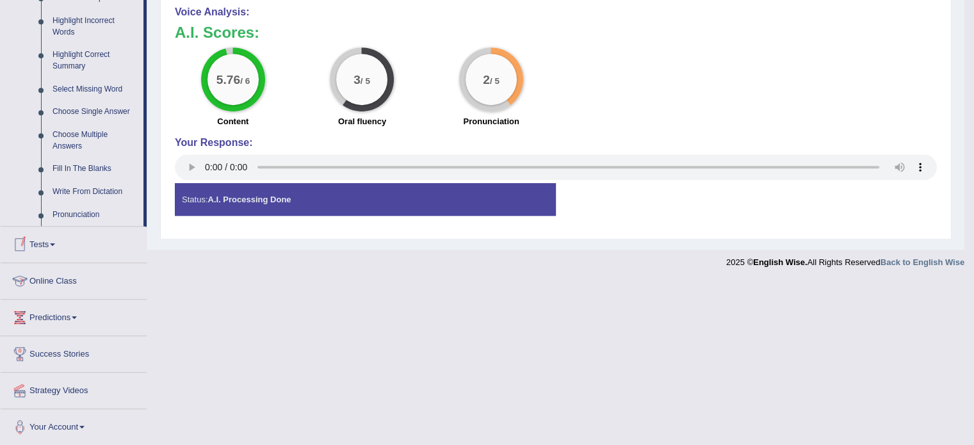
click at [45, 282] on link "Online Class" at bounding box center [74, 279] width 146 height 32
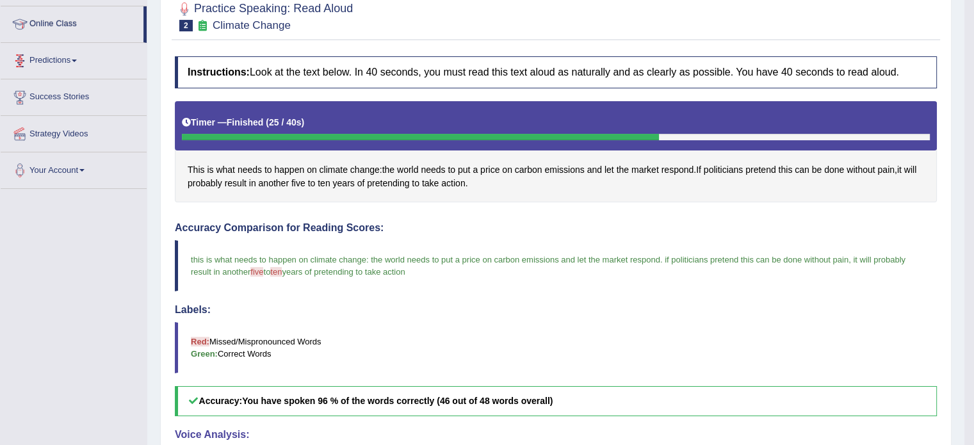
scroll to position [142, 0]
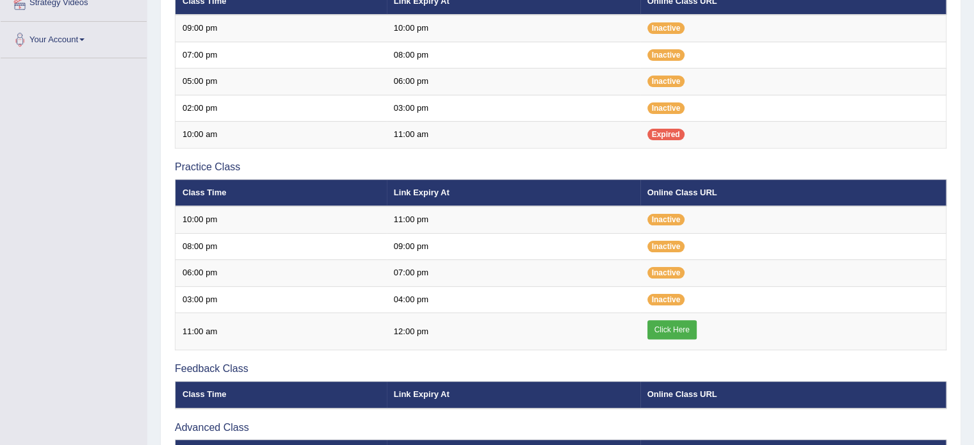
scroll to position [297, 0]
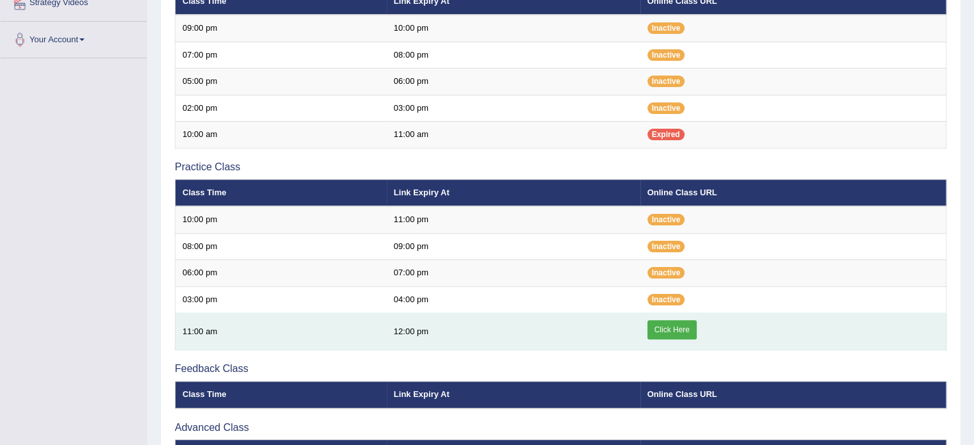
click at [676, 327] on link "Click Here" at bounding box center [671, 329] width 49 height 19
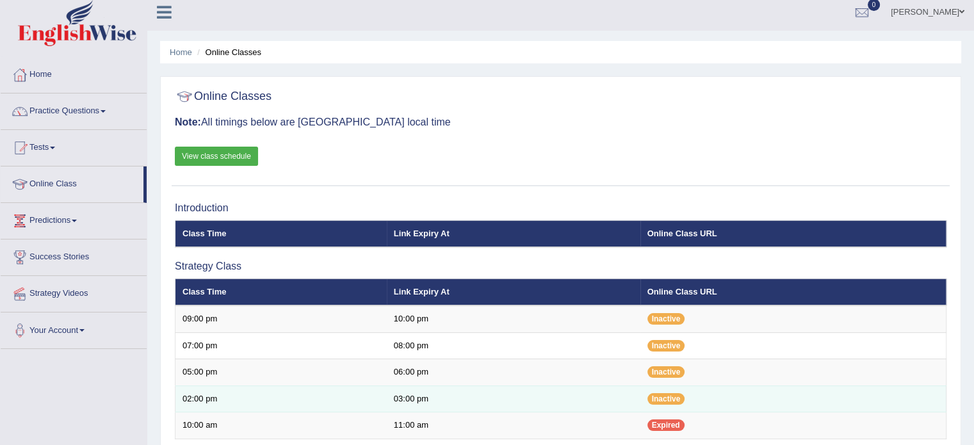
scroll to position [0, 0]
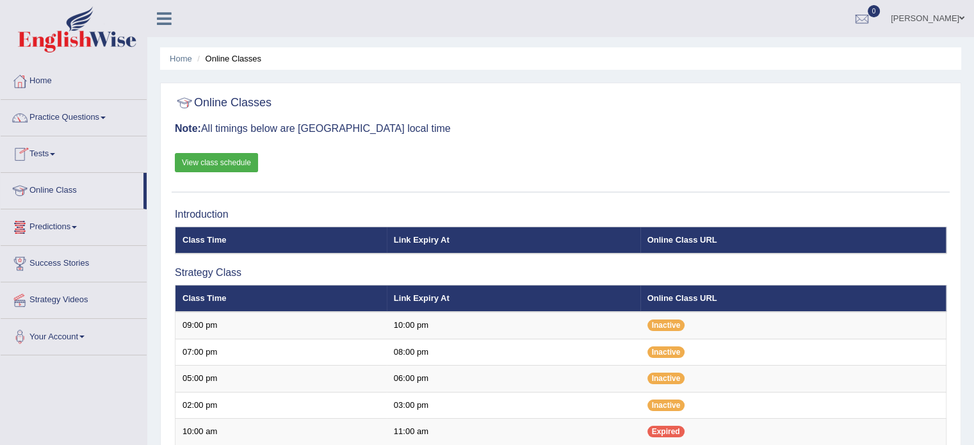
click at [53, 150] on link "Tests" at bounding box center [74, 152] width 146 height 32
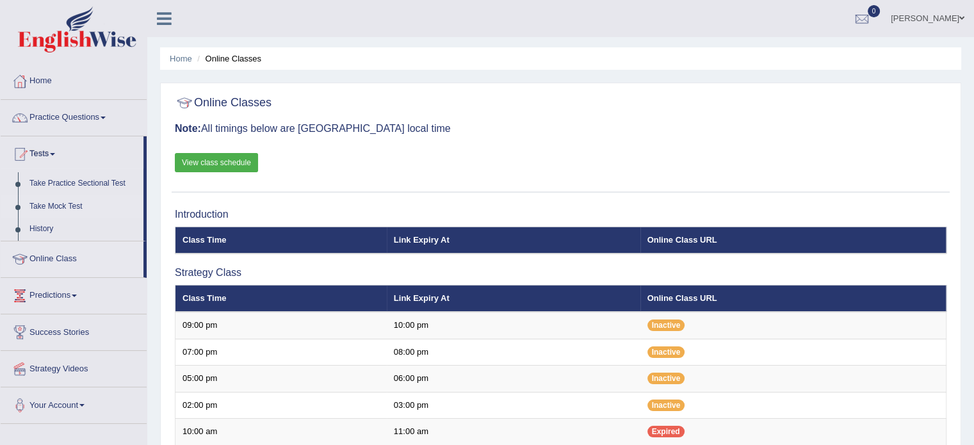
click at [54, 205] on link "Take Mock Test" at bounding box center [84, 206] width 120 height 23
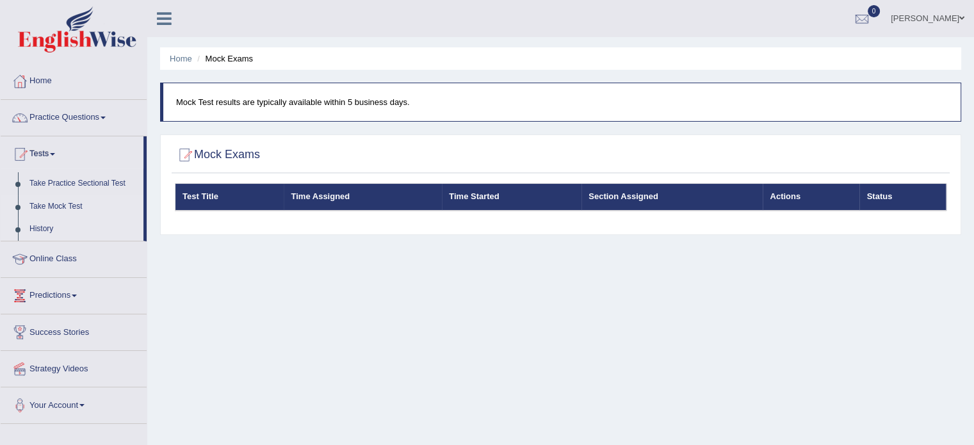
click at [38, 226] on link "History" at bounding box center [84, 229] width 120 height 23
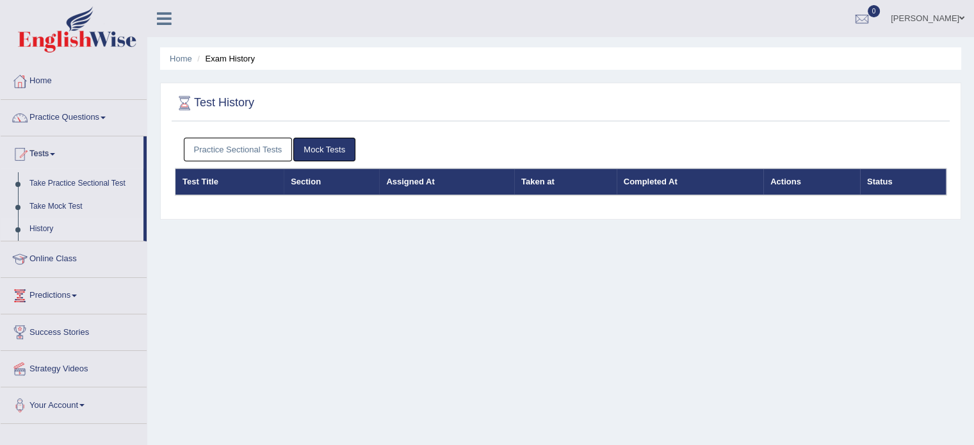
click at [262, 146] on link "Practice Sectional Tests" at bounding box center [238, 150] width 109 height 24
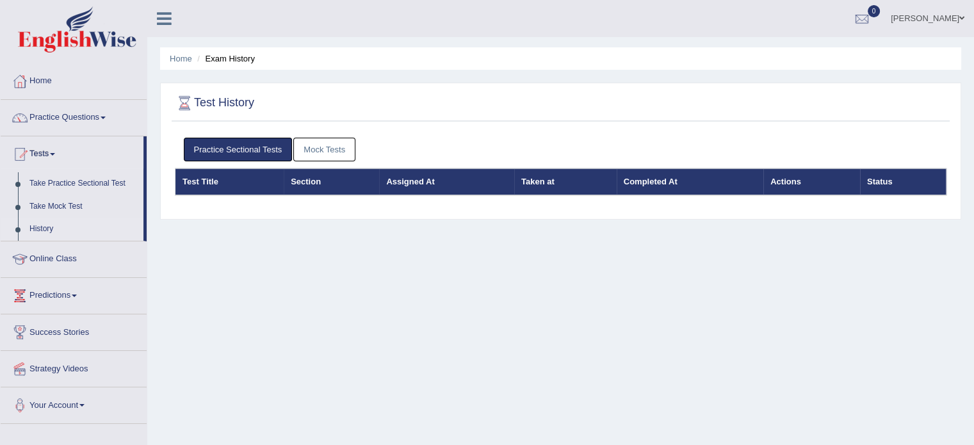
click at [312, 146] on link "Mock Tests" at bounding box center [324, 150] width 62 height 24
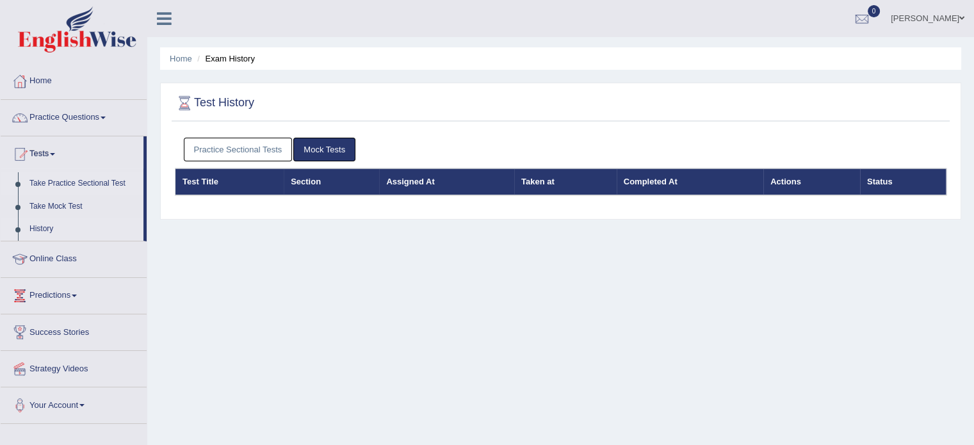
click at [90, 182] on link "Take Practice Sectional Test" at bounding box center [84, 183] width 120 height 23
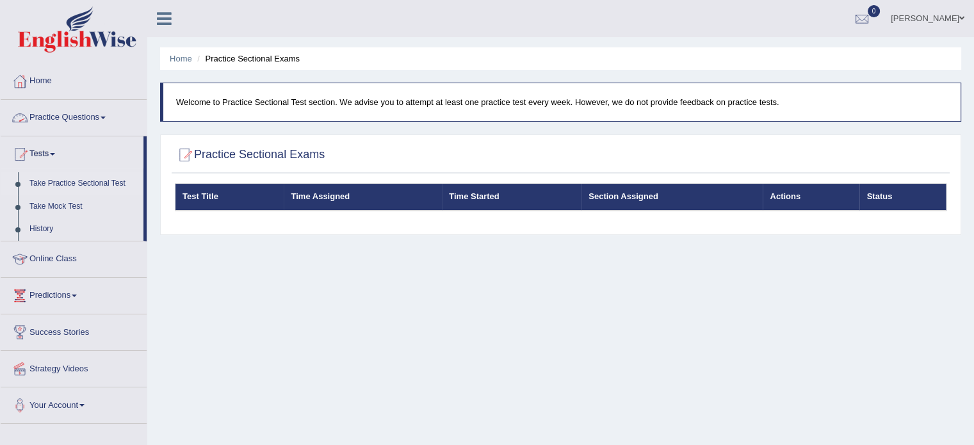
click at [93, 115] on link "Practice Questions" at bounding box center [74, 116] width 146 height 32
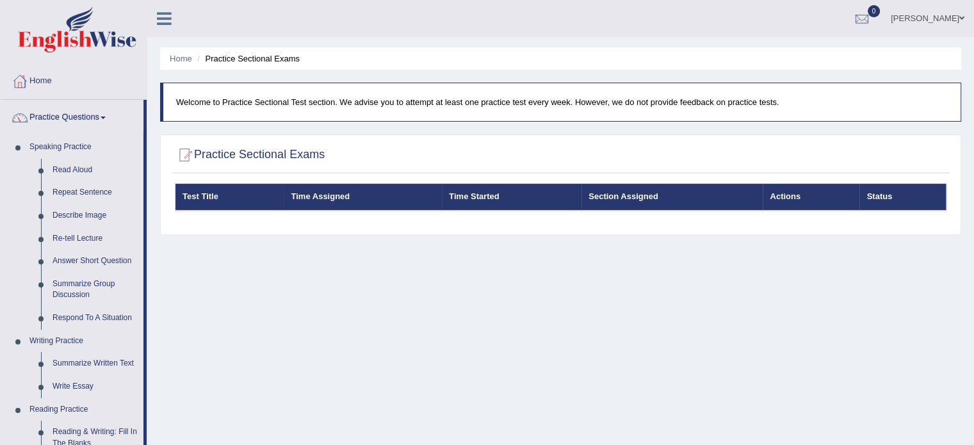
click at [36, 73] on link "Home" at bounding box center [74, 79] width 146 height 32
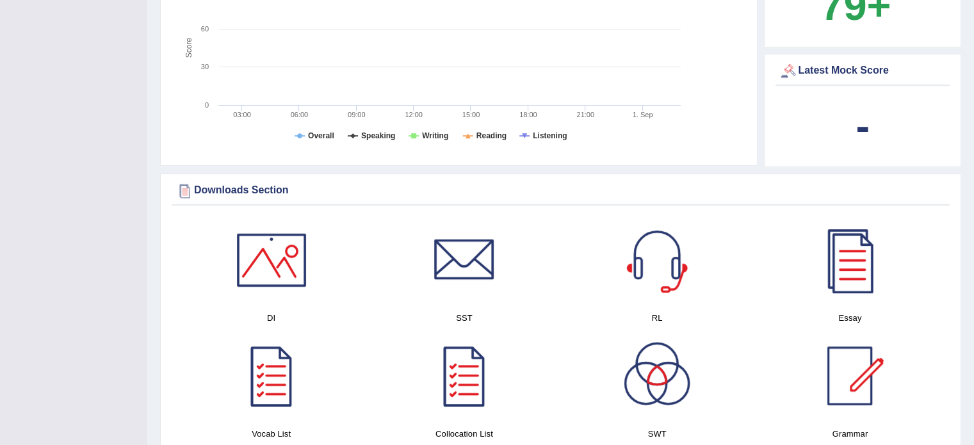
scroll to position [455, 0]
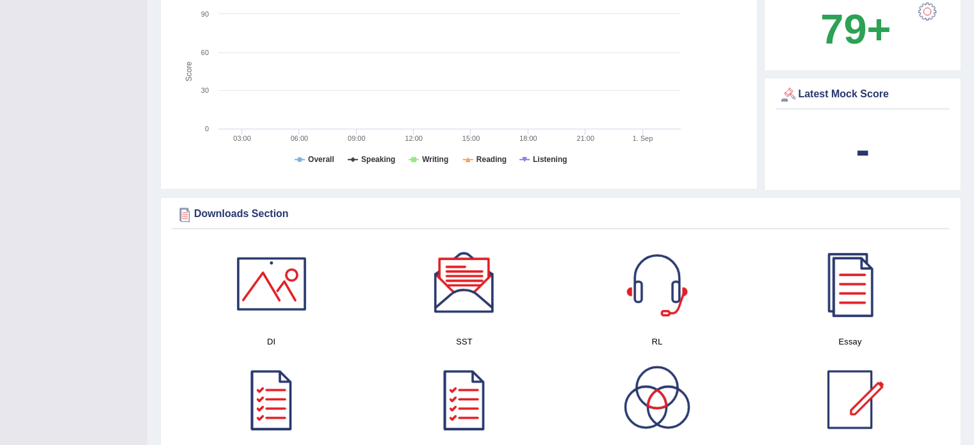
click at [850, 295] on div at bounding box center [850, 284] width 90 height 90
